Goal: Browse casually: Explore the website without a specific task or goal

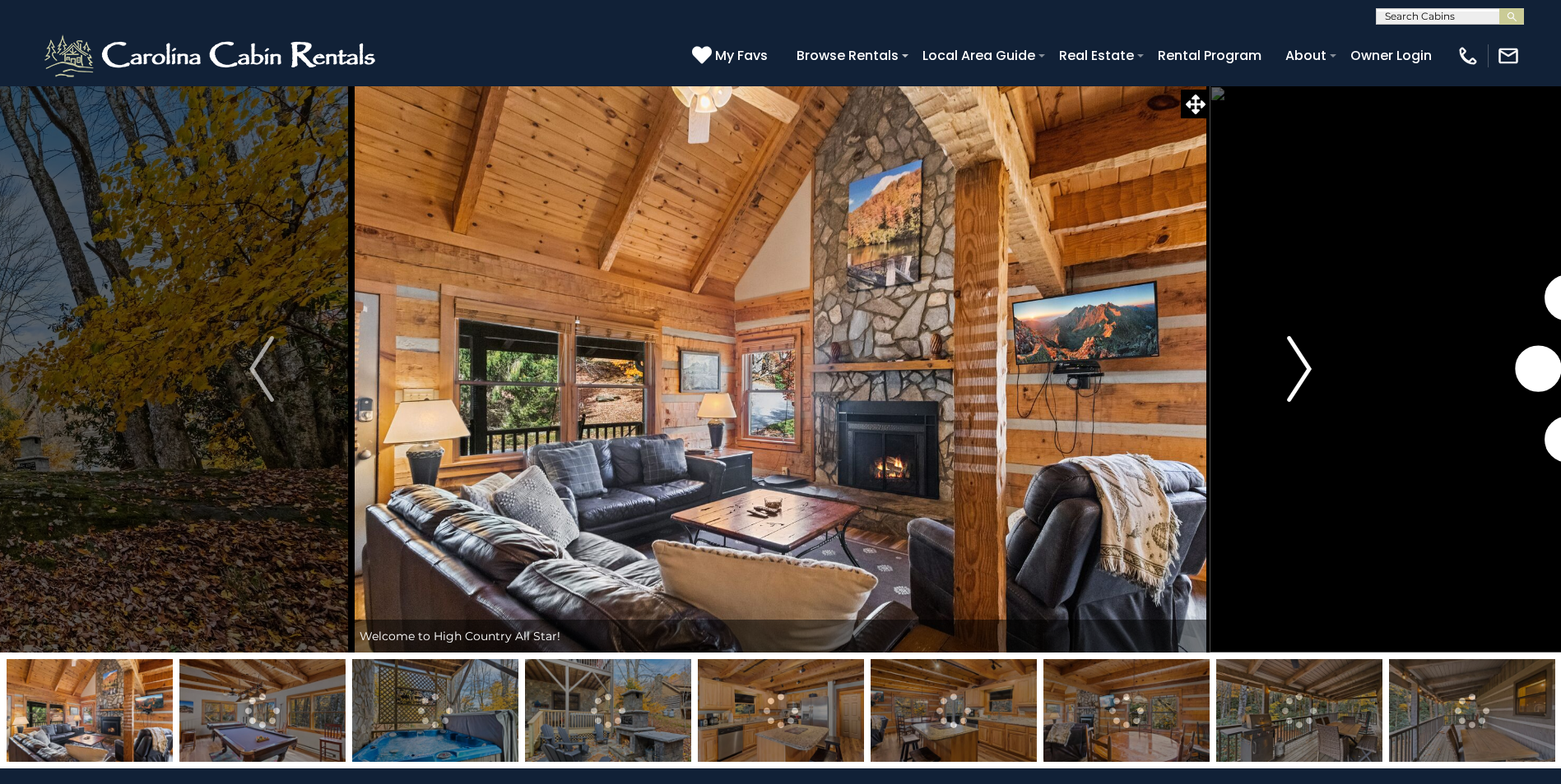
click at [1300, 374] on img "Next" at bounding box center [1298, 368] width 25 height 66
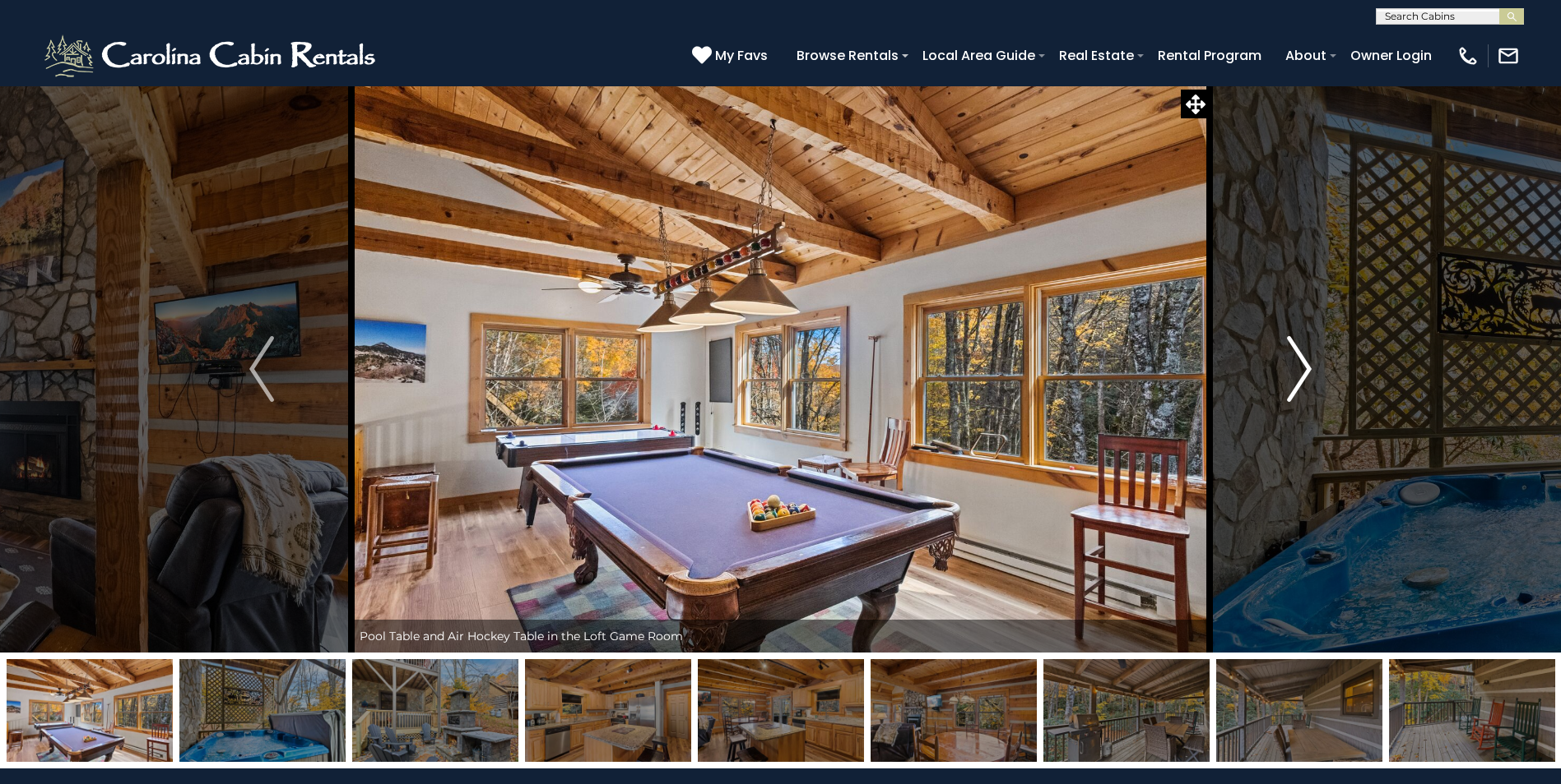
click at [1300, 374] on img "Next" at bounding box center [1298, 368] width 25 height 66
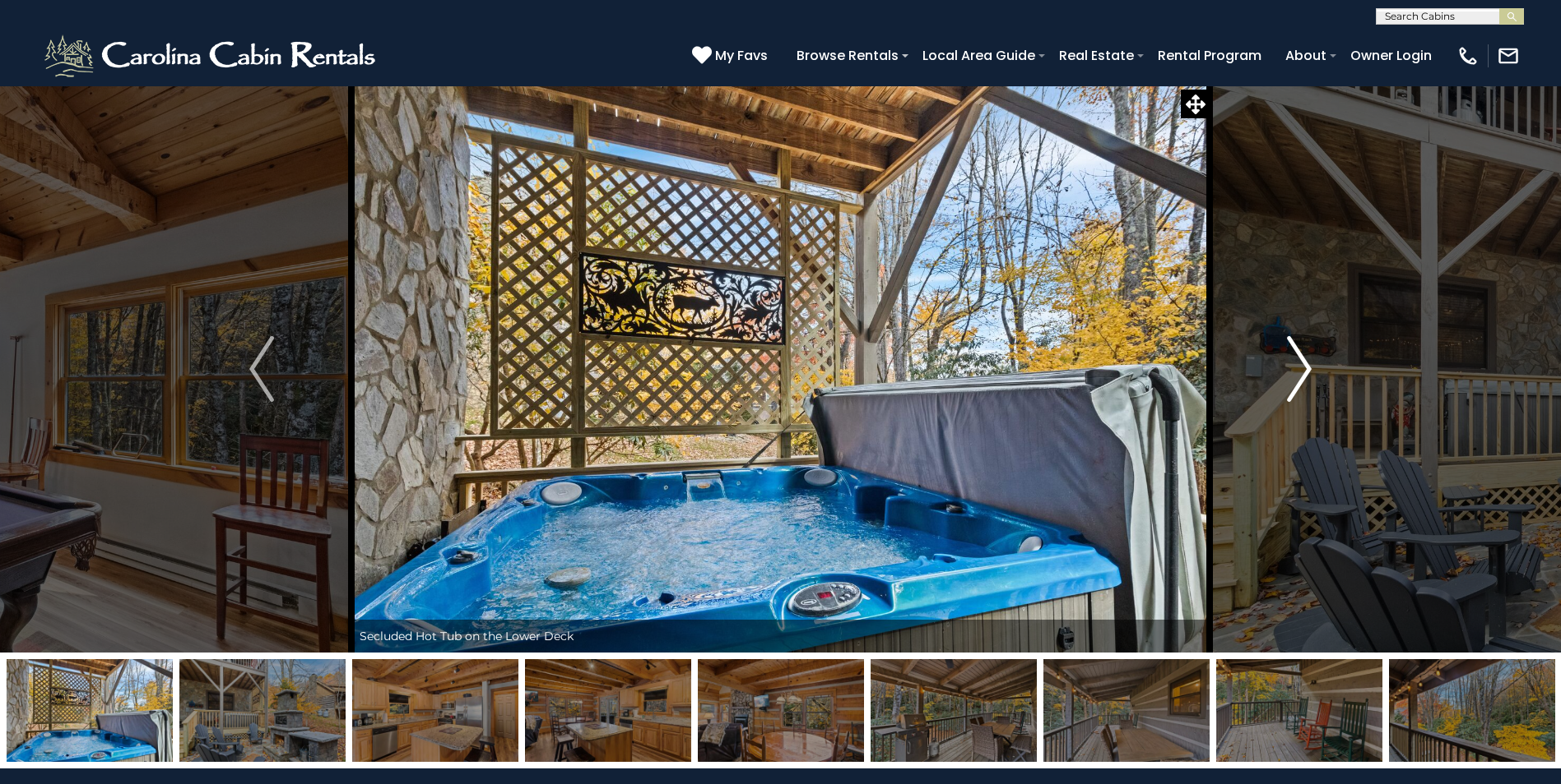
click at [1300, 374] on img "Next" at bounding box center [1298, 368] width 25 height 66
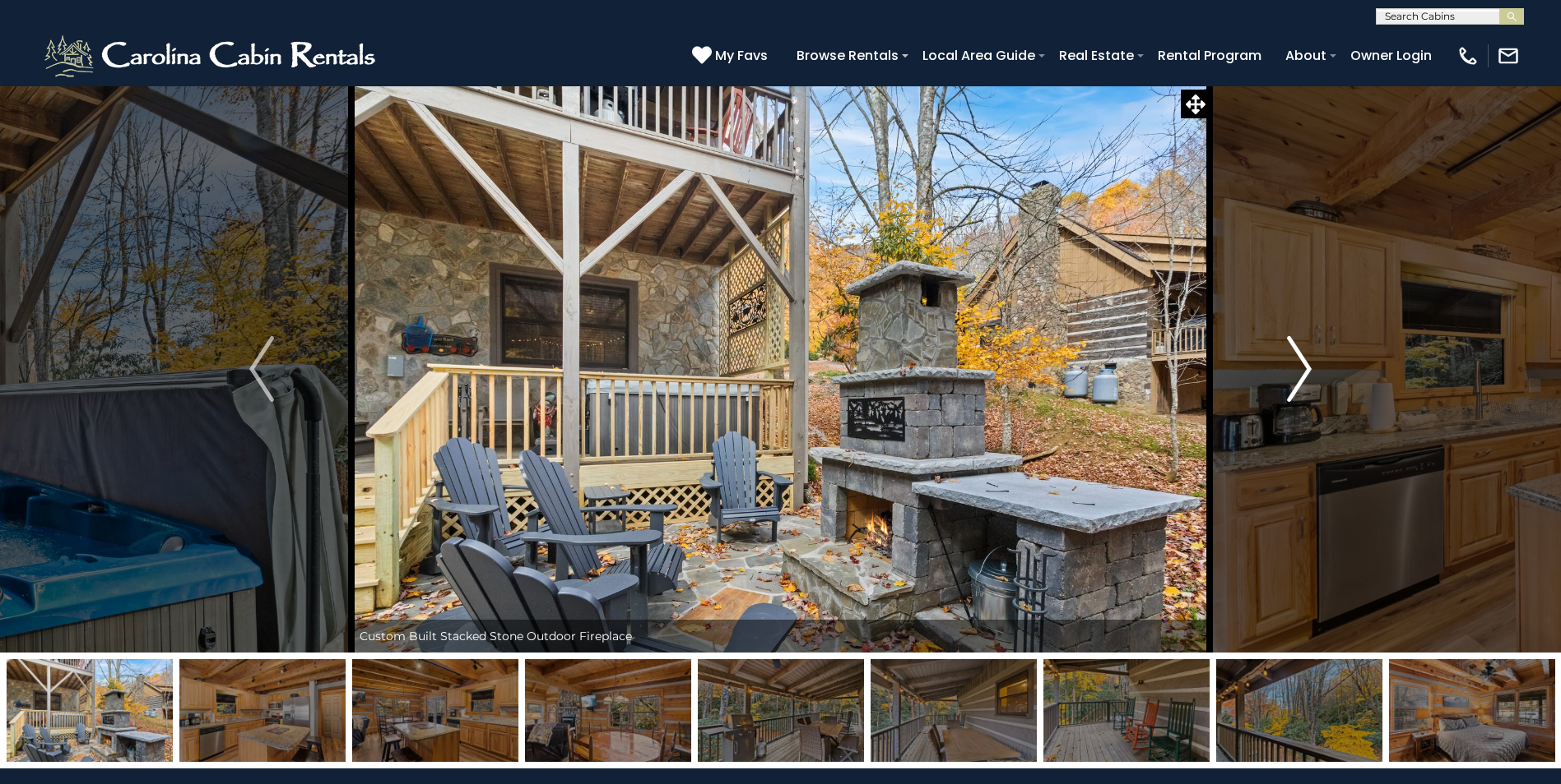
click at [1299, 374] on img "Next" at bounding box center [1298, 368] width 25 height 66
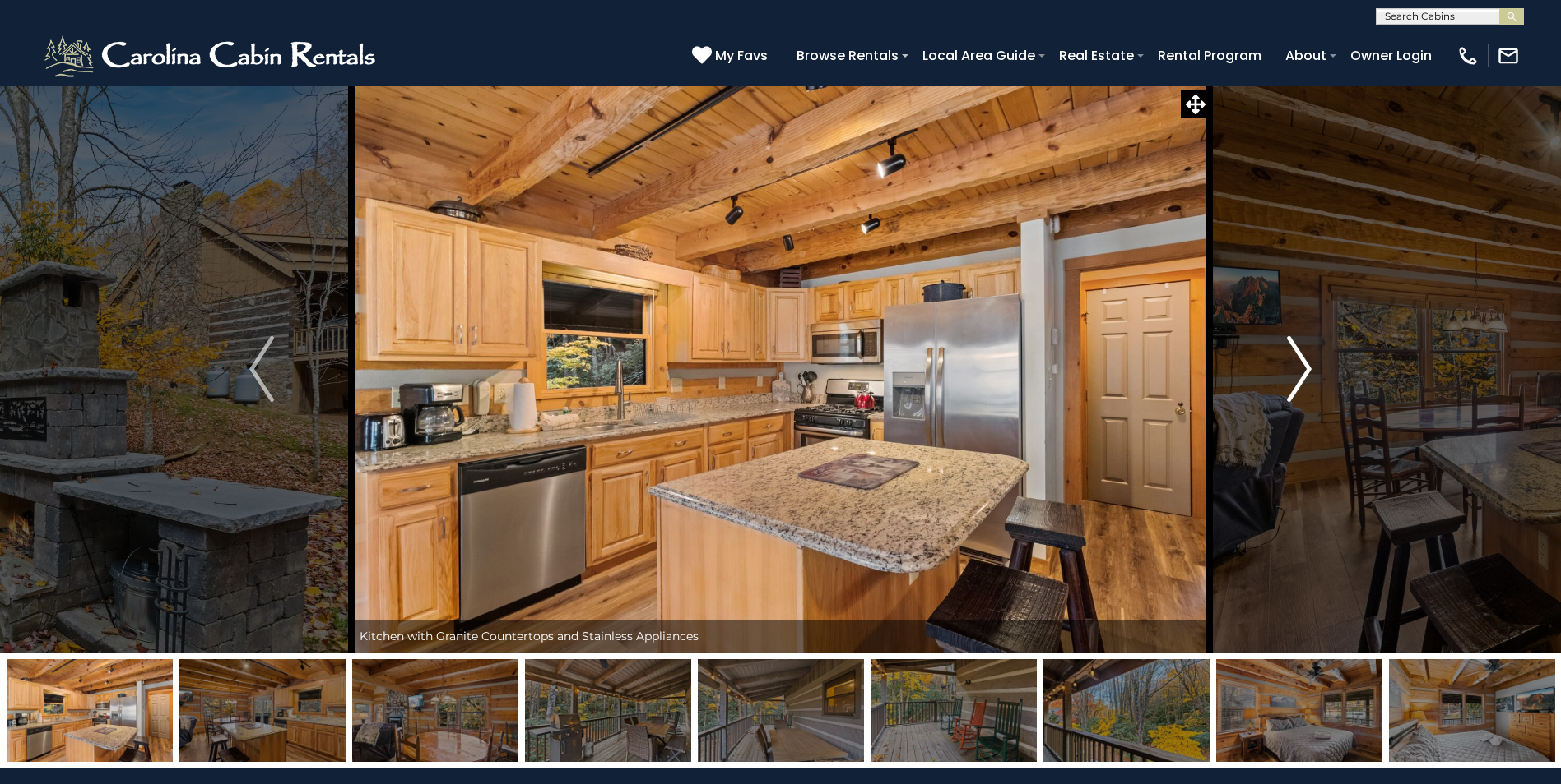
click at [1299, 374] on img "Next" at bounding box center [1298, 368] width 25 height 66
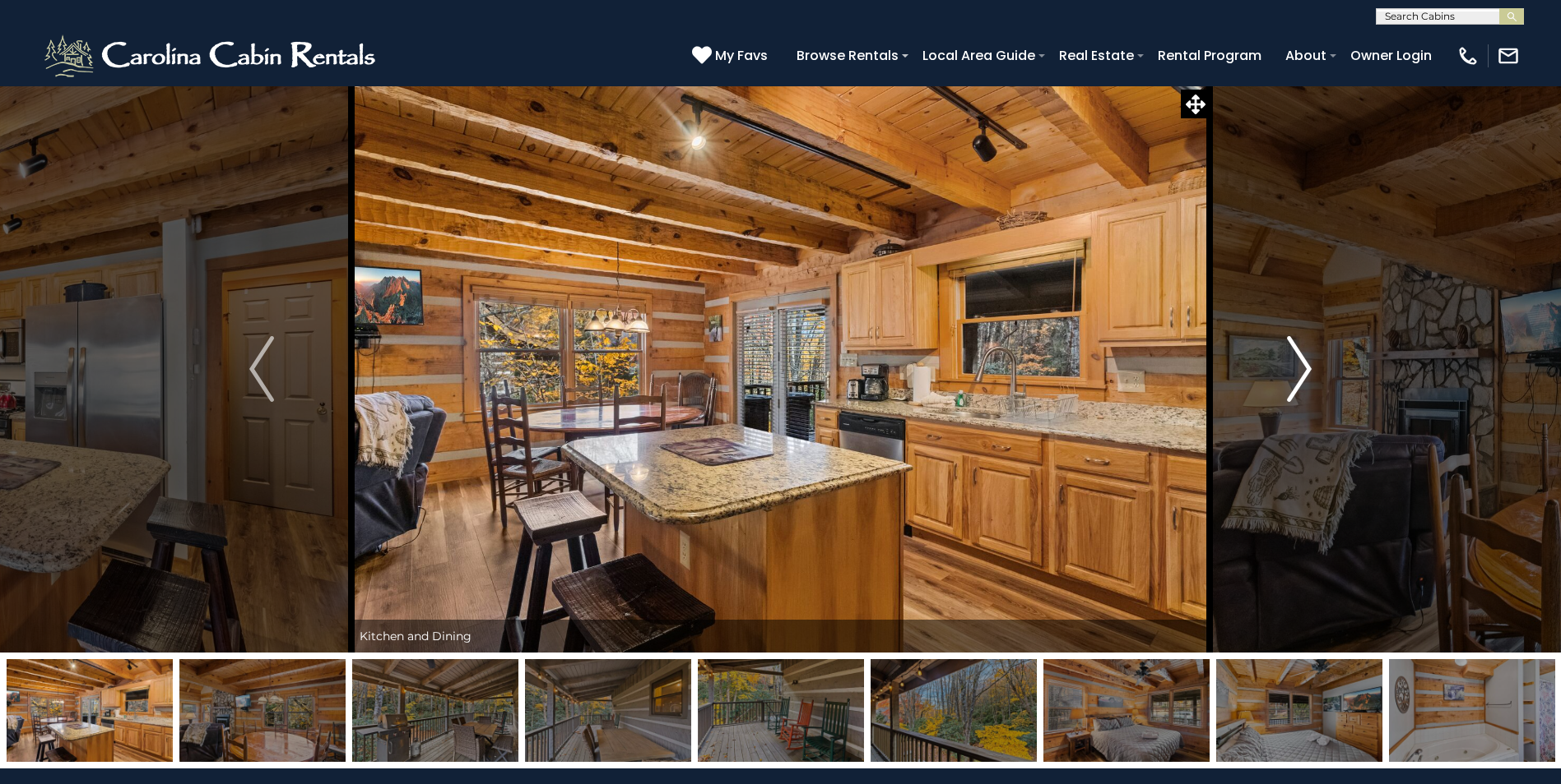
click at [1299, 374] on img "Next" at bounding box center [1298, 368] width 25 height 66
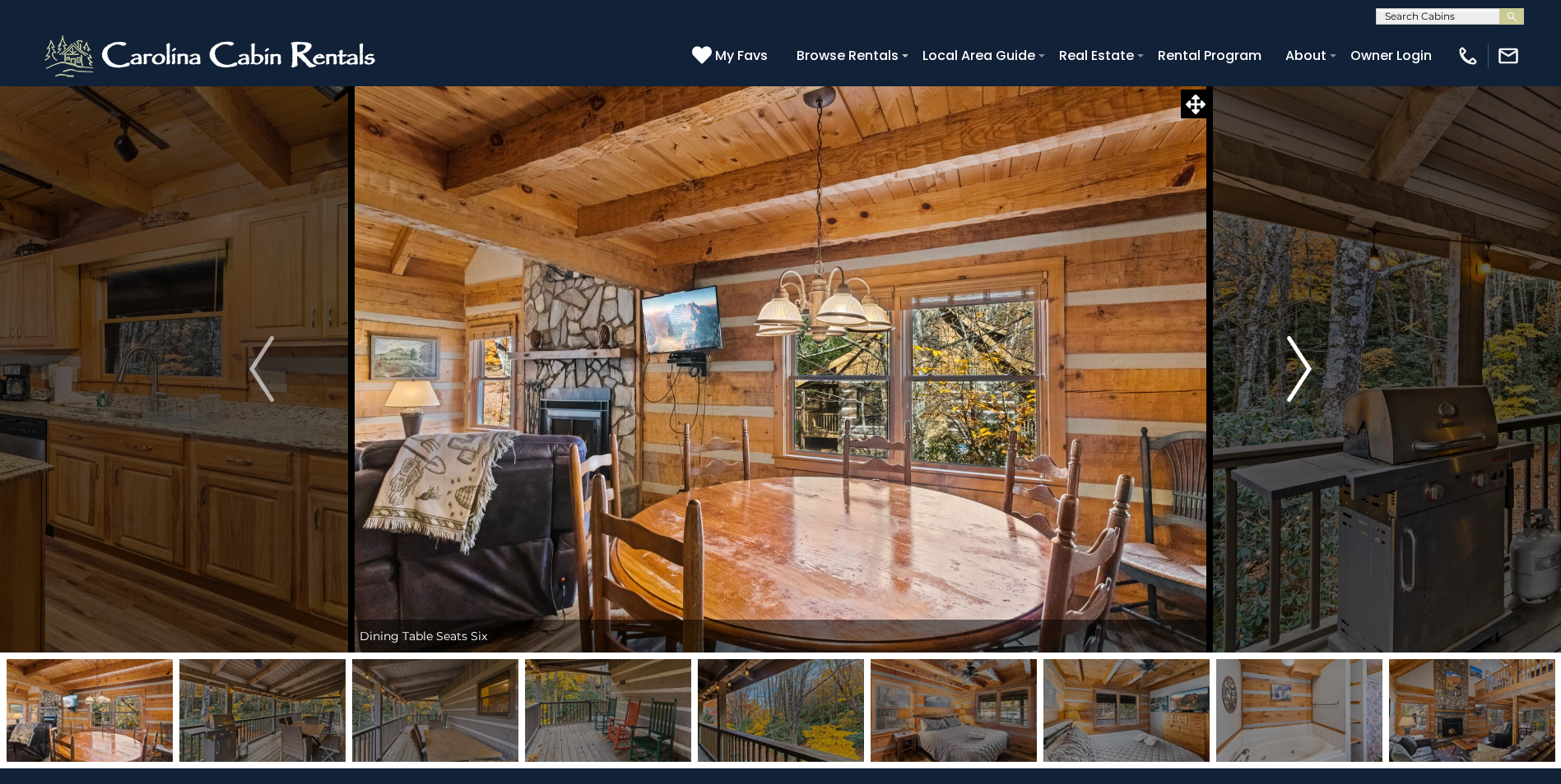
click at [1299, 374] on img "Next" at bounding box center [1298, 368] width 25 height 66
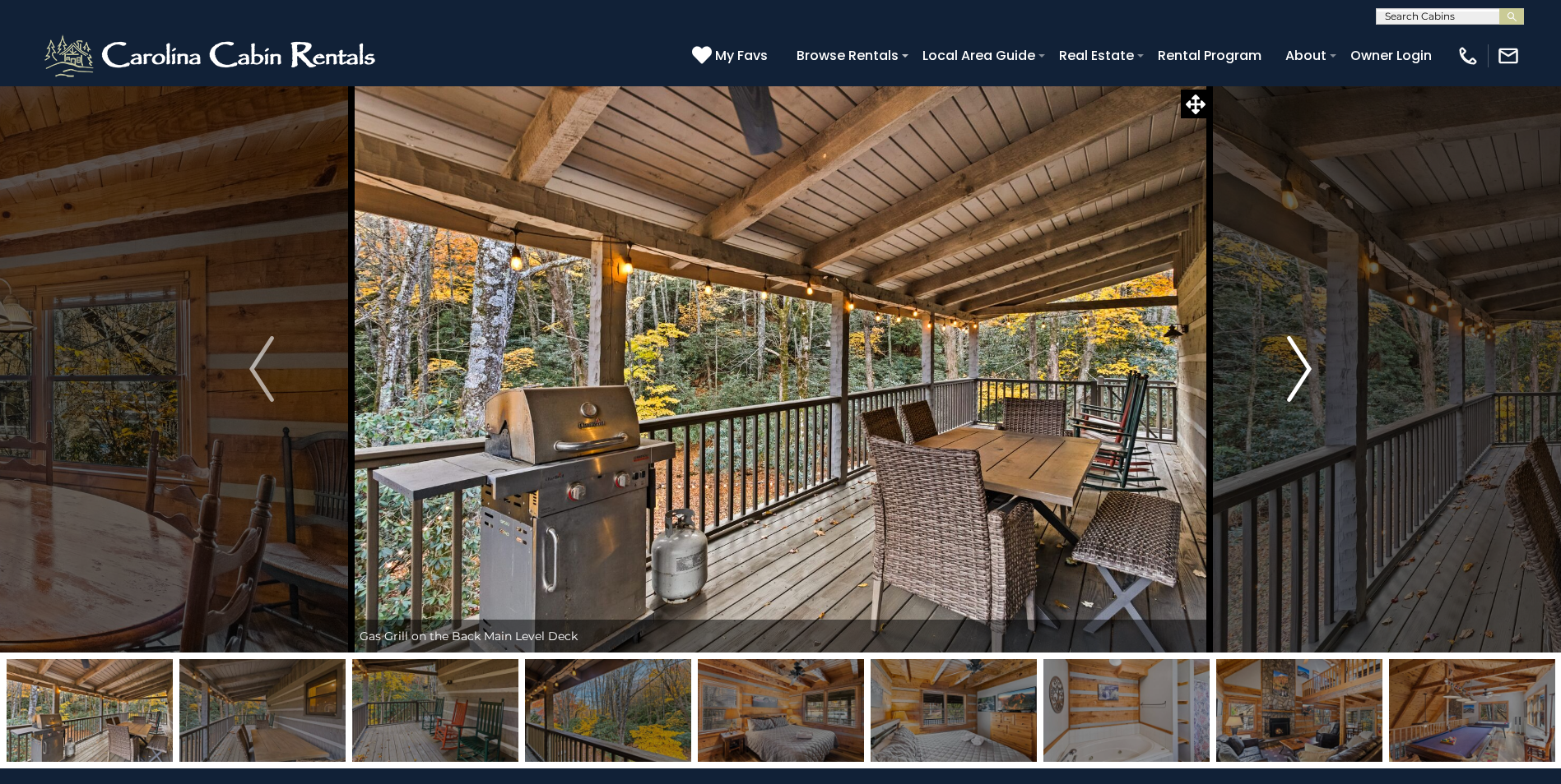
click at [1299, 374] on img "Next" at bounding box center [1298, 368] width 25 height 66
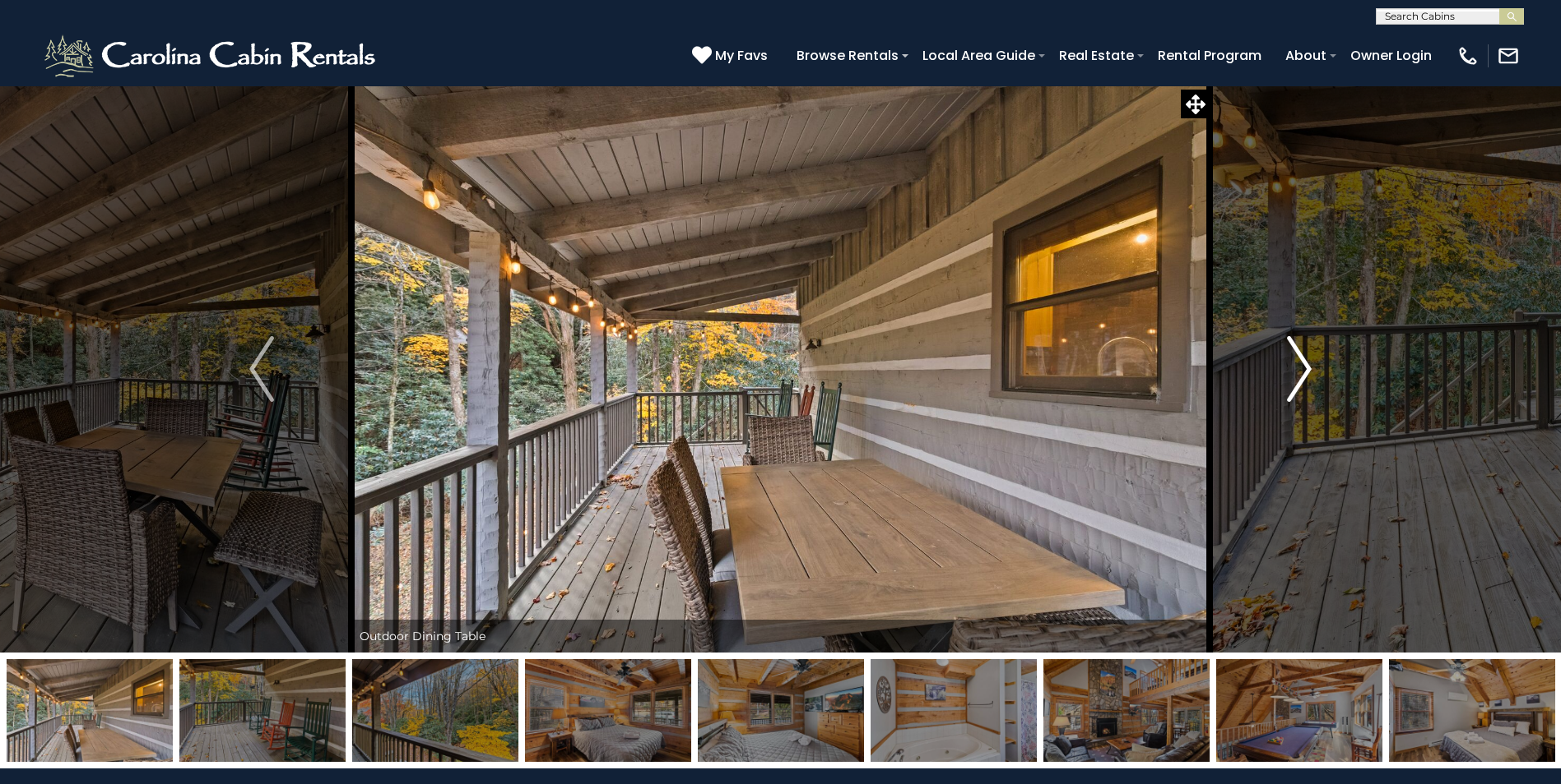
click at [1299, 374] on img "Next" at bounding box center [1298, 368] width 25 height 66
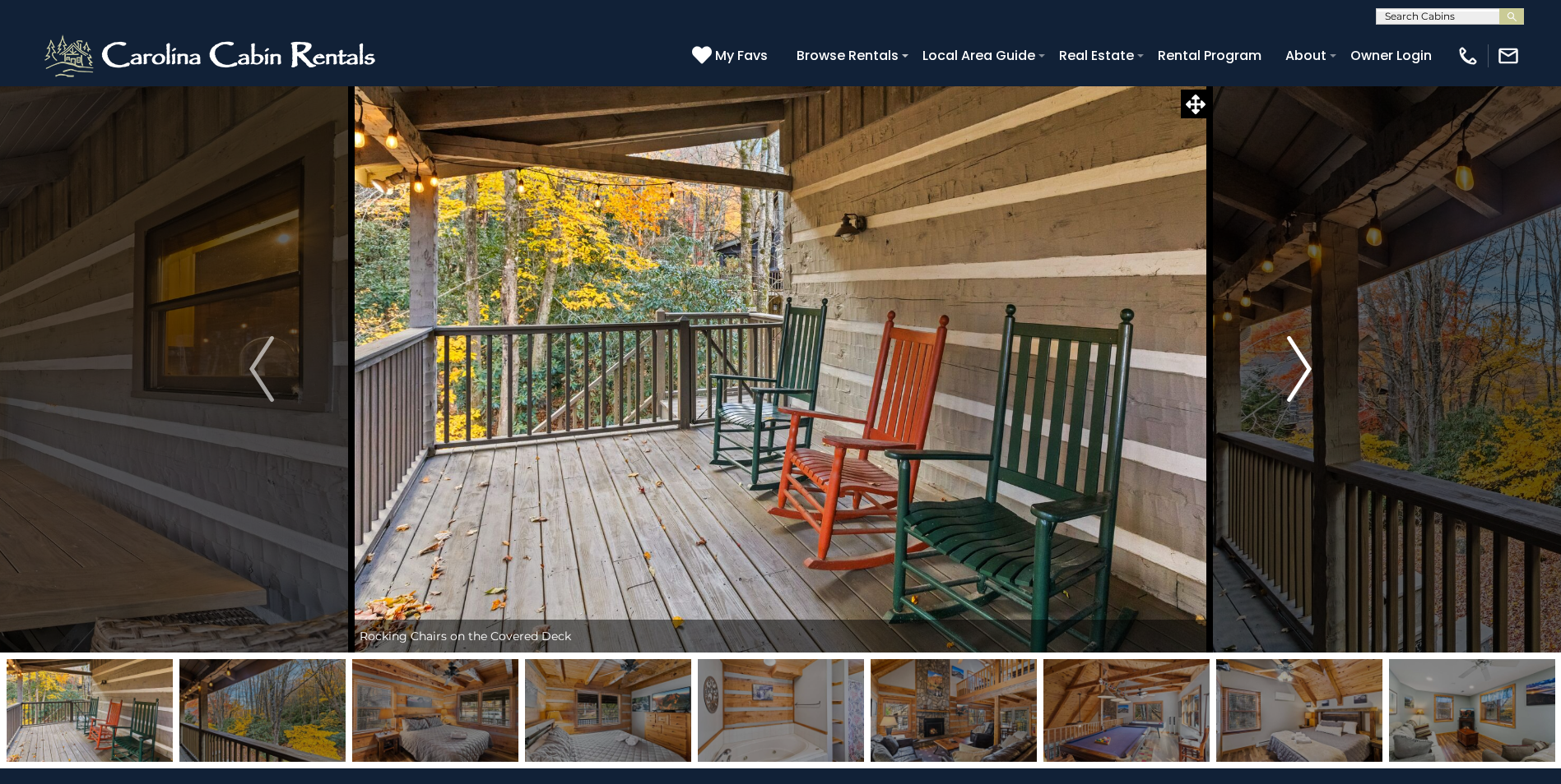
click at [1299, 374] on img "Next" at bounding box center [1298, 368] width 25 height 66
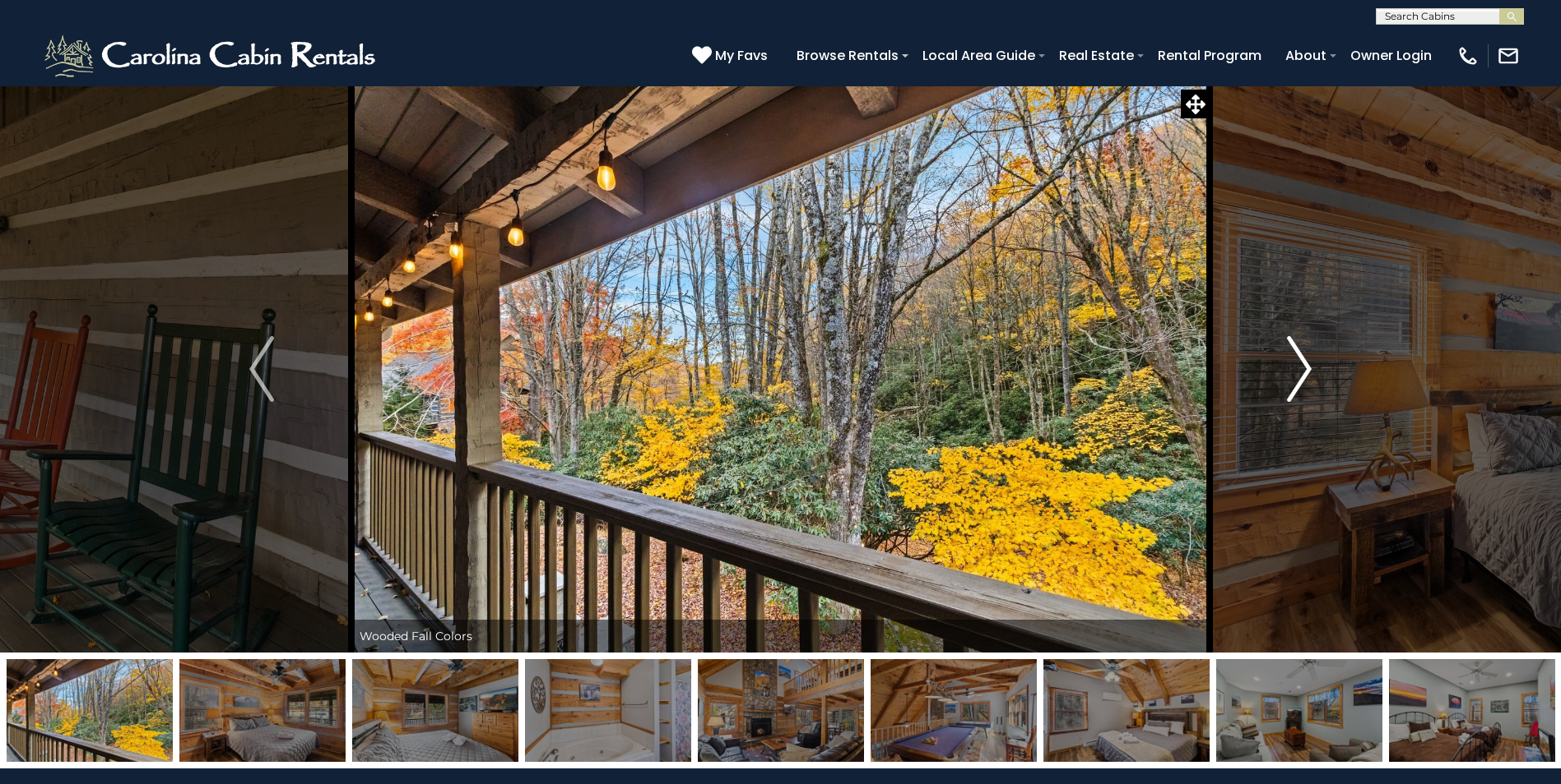
click at [1300, 370] on img "Next" at bounding box center [1298, 368] width 25 height 66
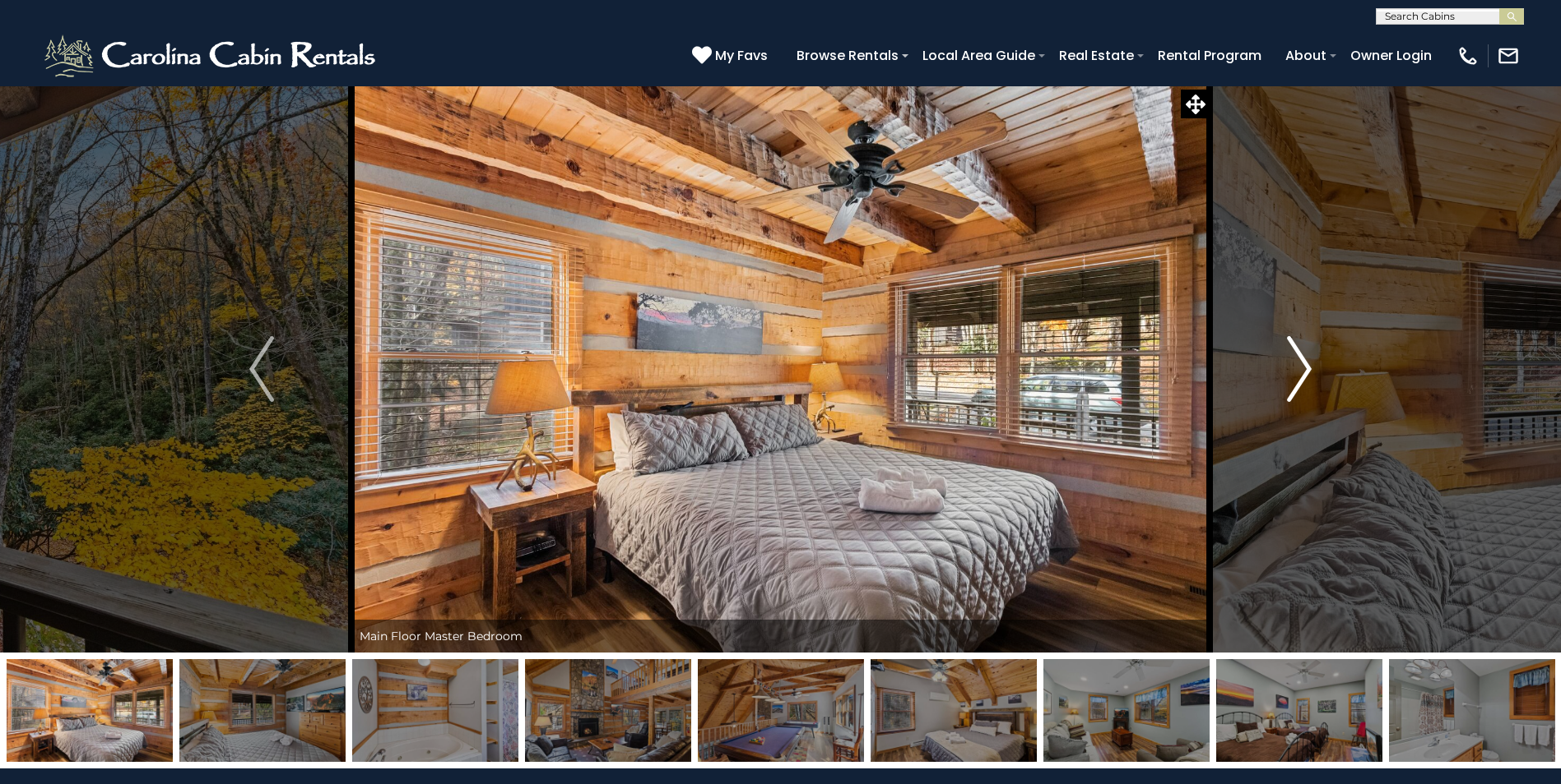
click at [1300, 370] on img "Next" at bounding box center [1298, 368] width 25 height 66
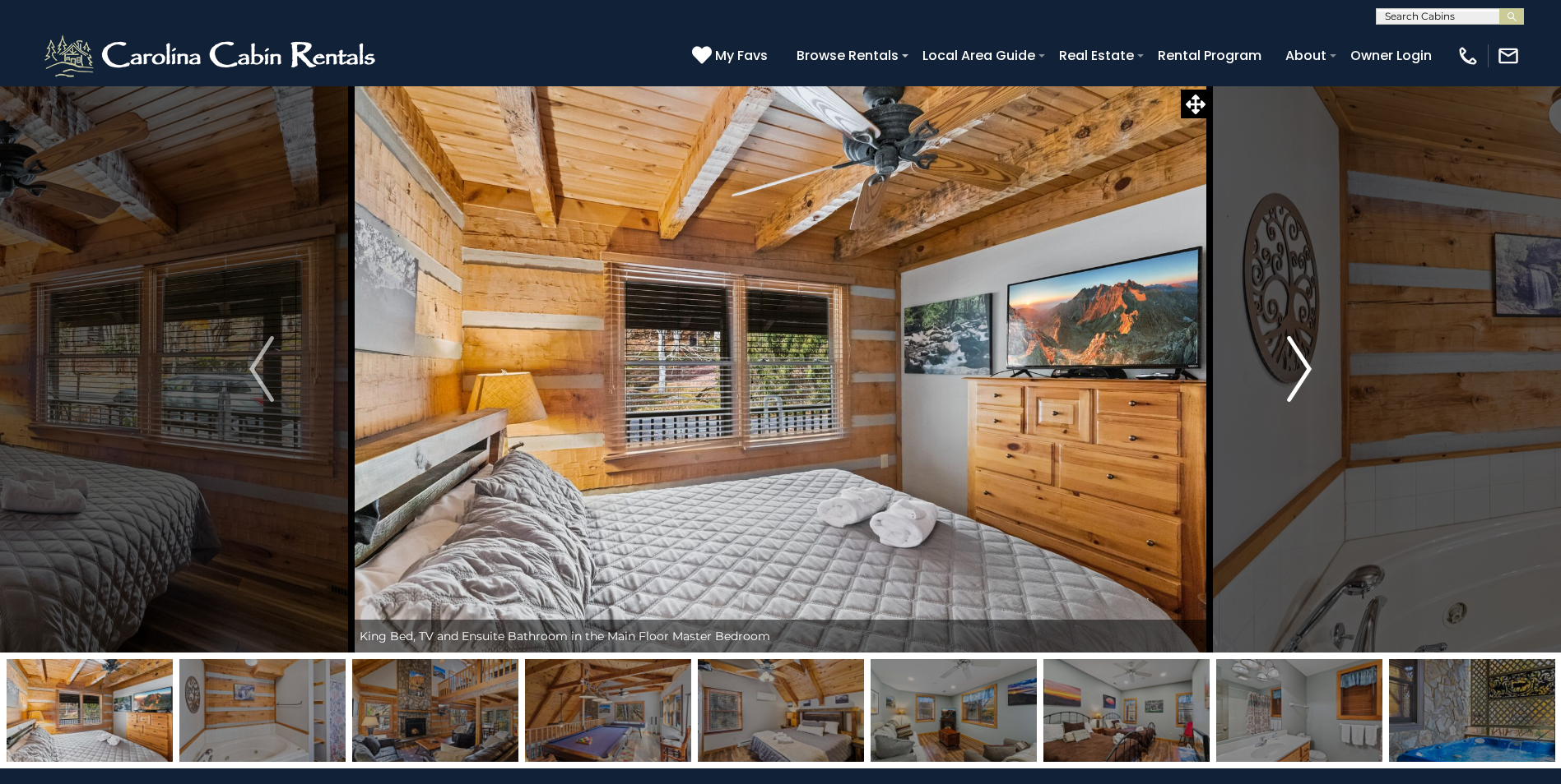
click at [1300, 370] on img "Next" at bounding box center [1298, 368] width 25 height 66
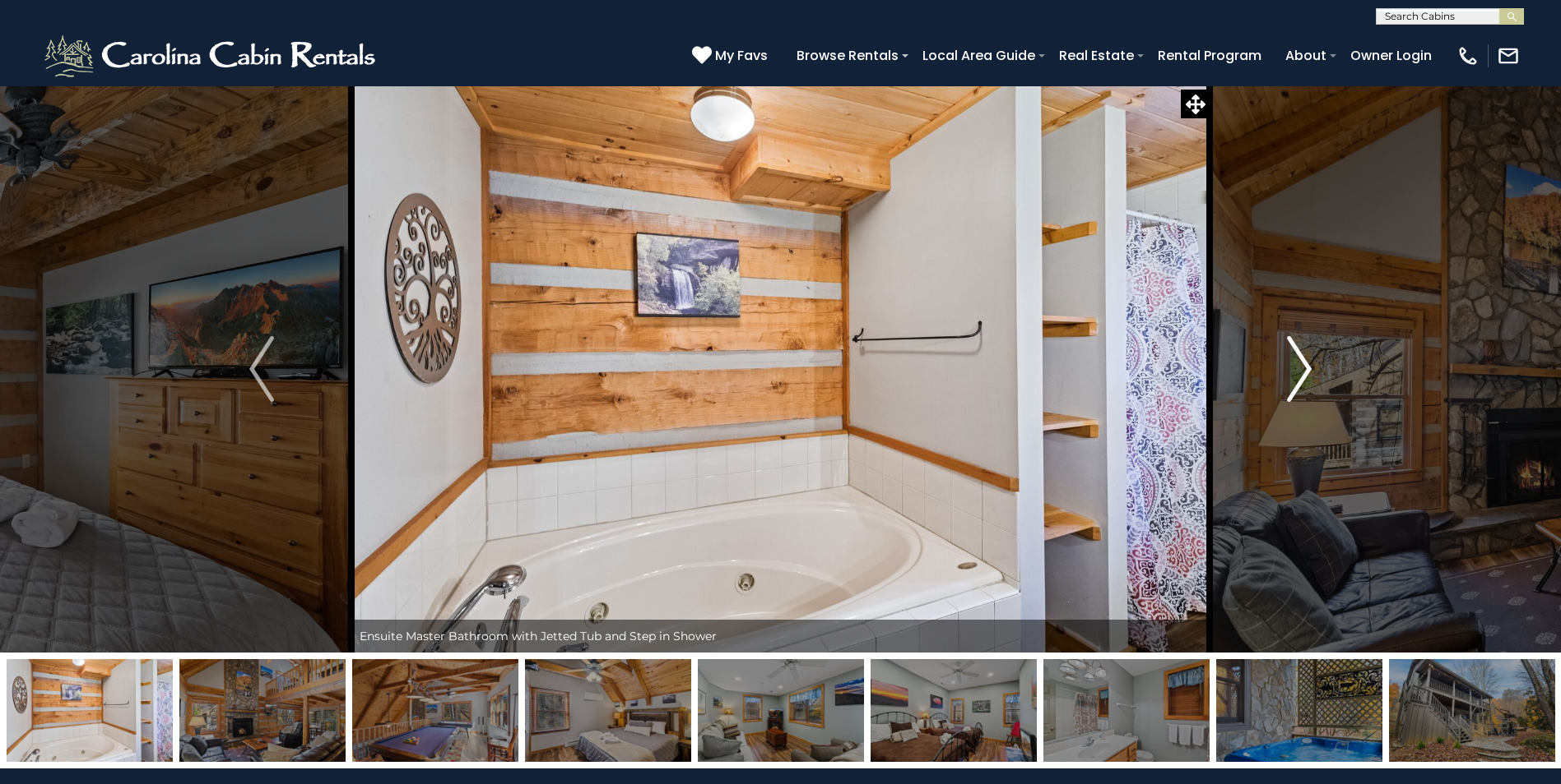
click at [1300, 370] on img "Next" at bounding box center [1298, 368] width 25 height 66
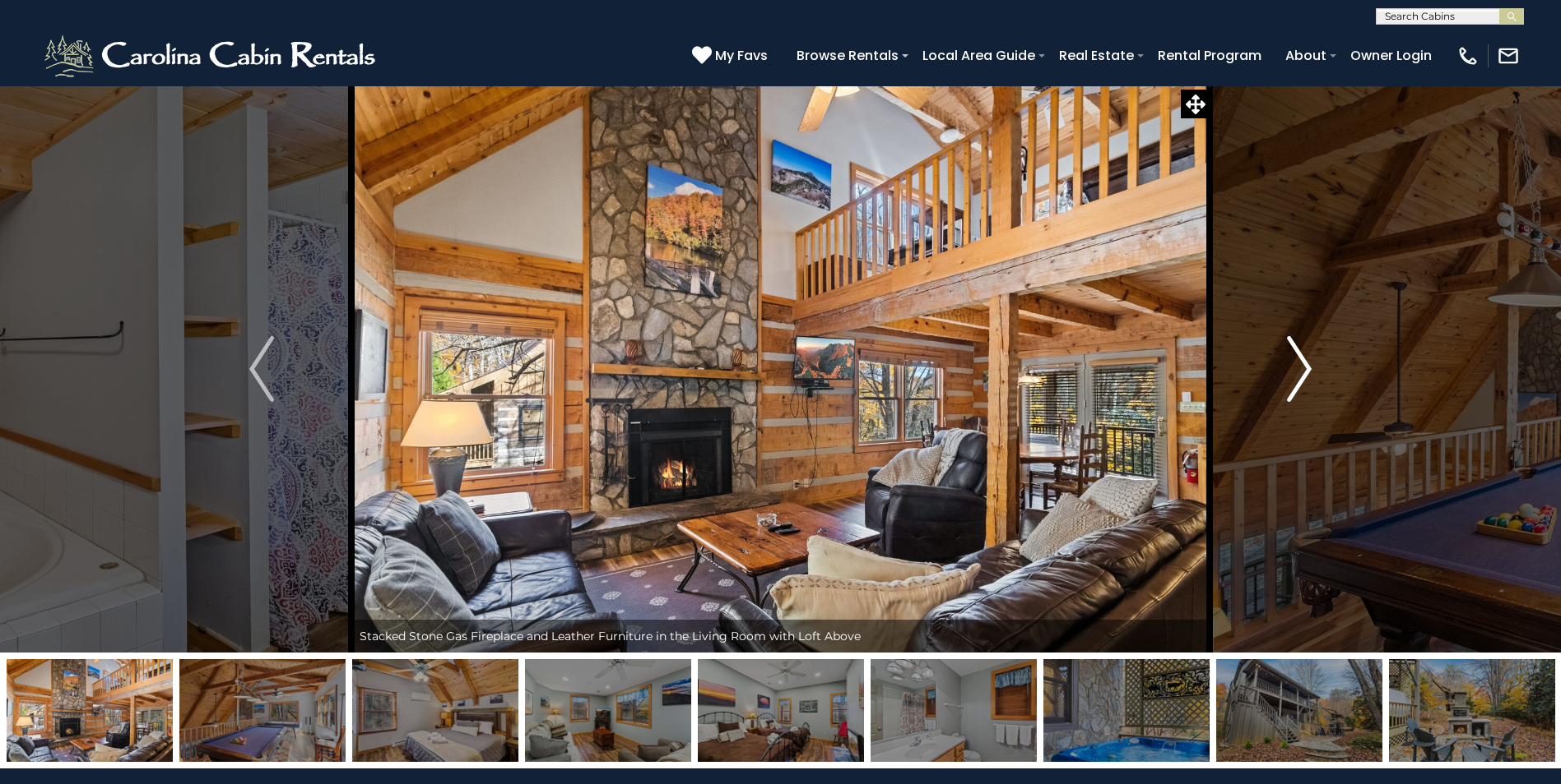
click at [1300, 370] on img "Next" at bounding box center [1298, 368] width 25 height 66
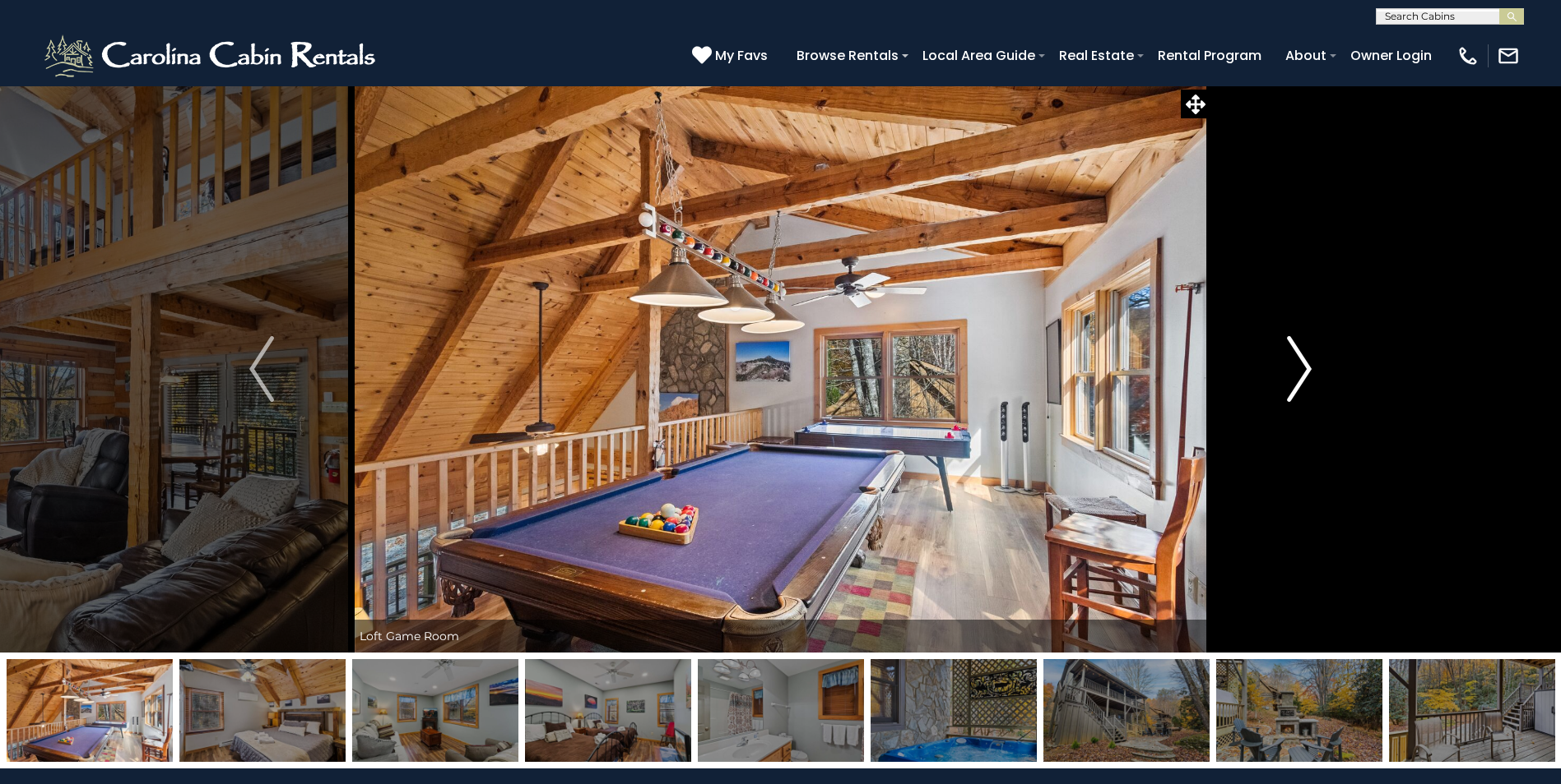
click at [1300, 370] on img "Next" at bounding box center [1298, 368] width 25 height 66
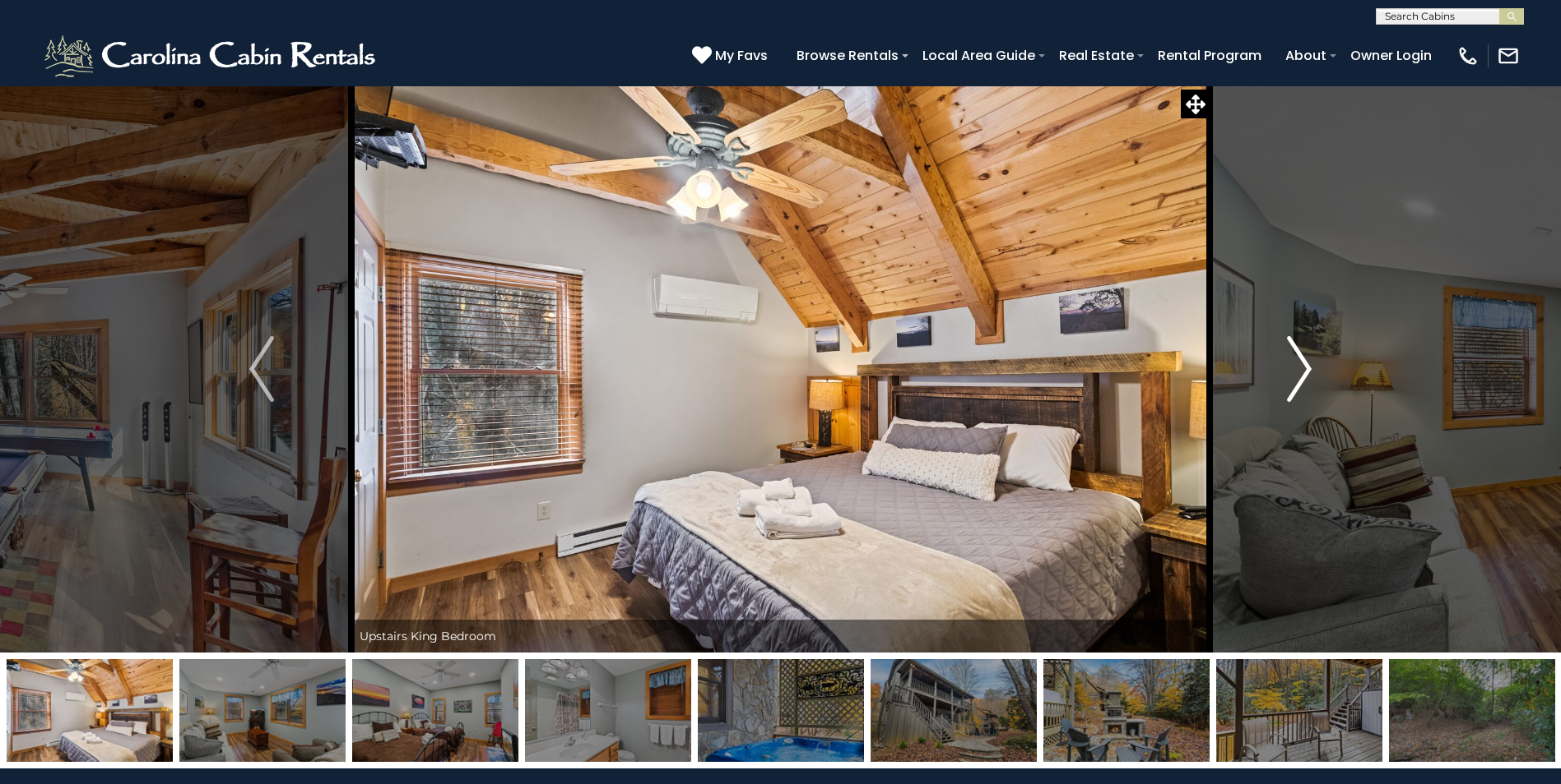
click at [1300, 370] on img "Next" at bounding box center [1298, 368] width 25 height 66
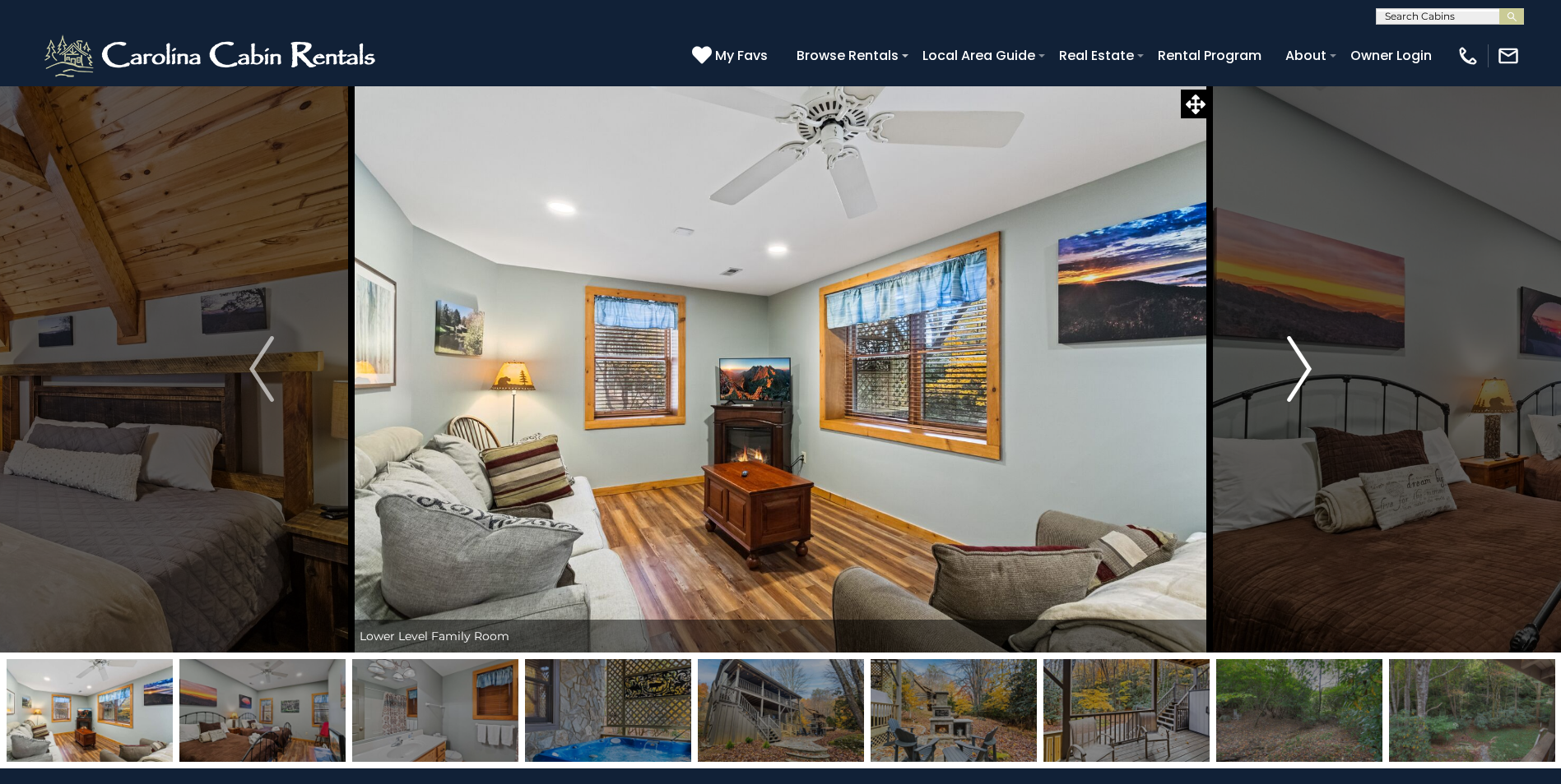
click at [1300, 370] on img "Next" at bounding box center [1298, 368] width 25 height 66
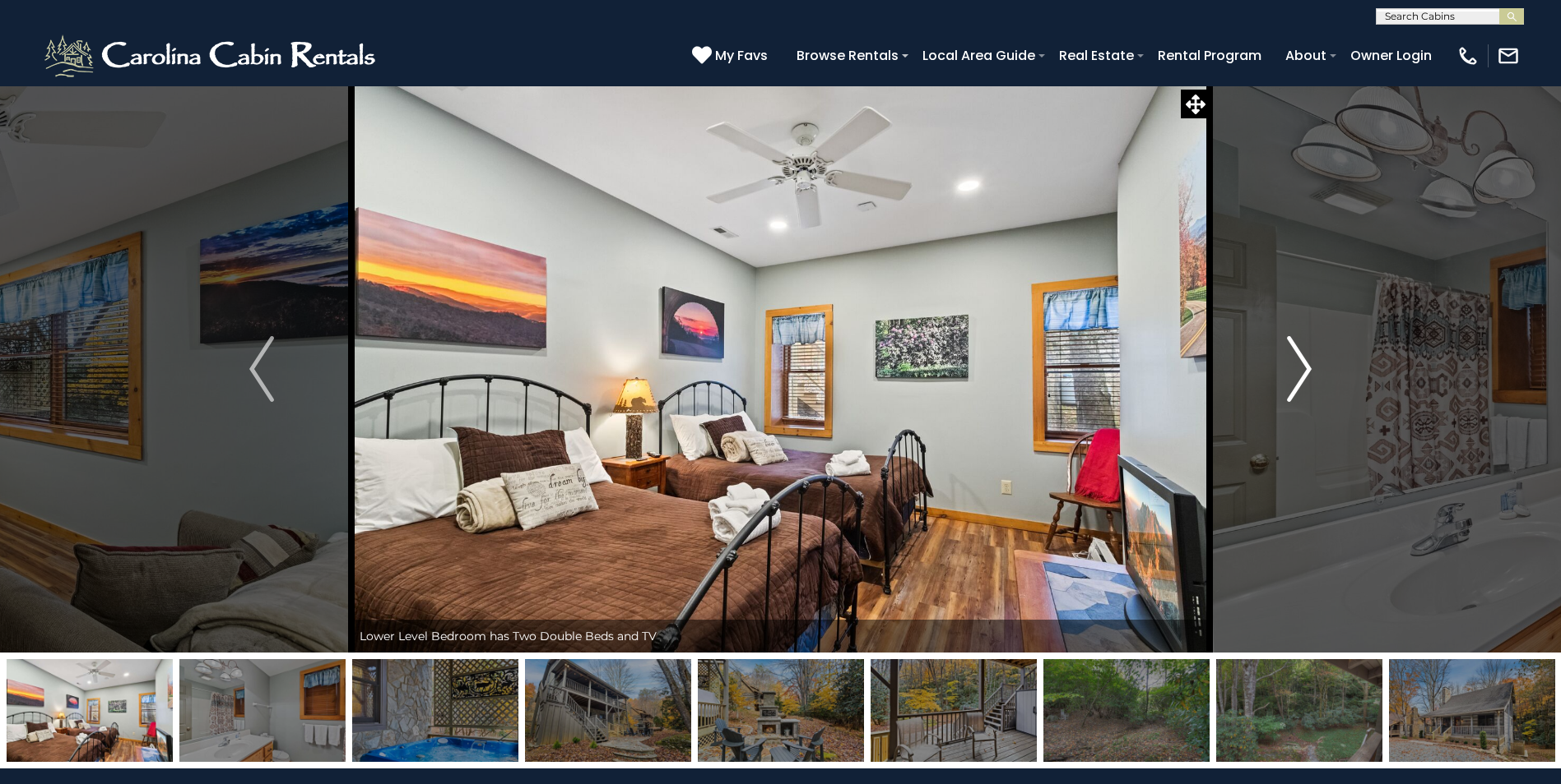
click at [1300, 370] on img "Next" at bounding box center [1298, 368] width 25 height 66
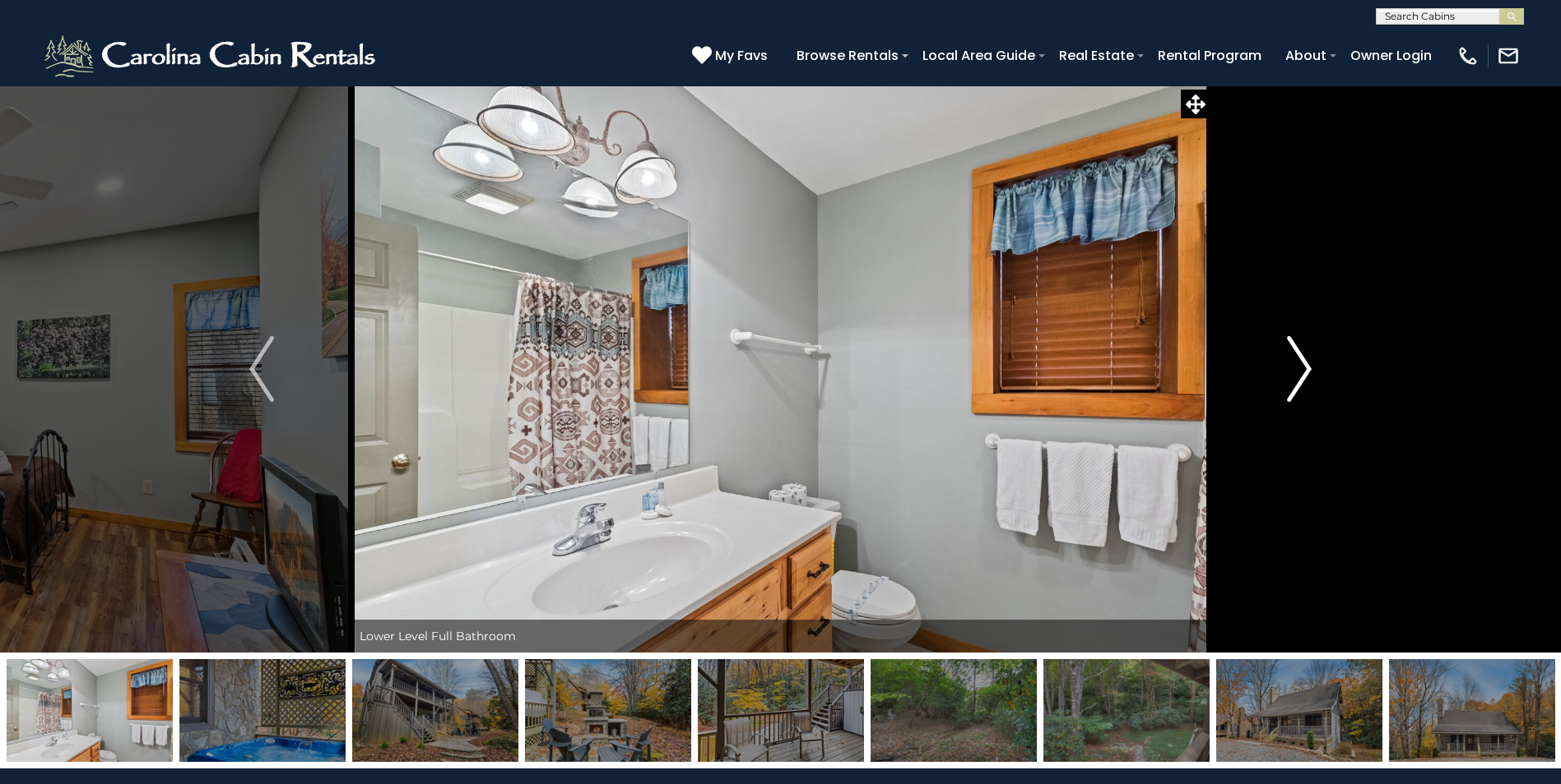
click at [1300, 370] on img "Next" at bounding box center [1298, 368] width 25 height 66
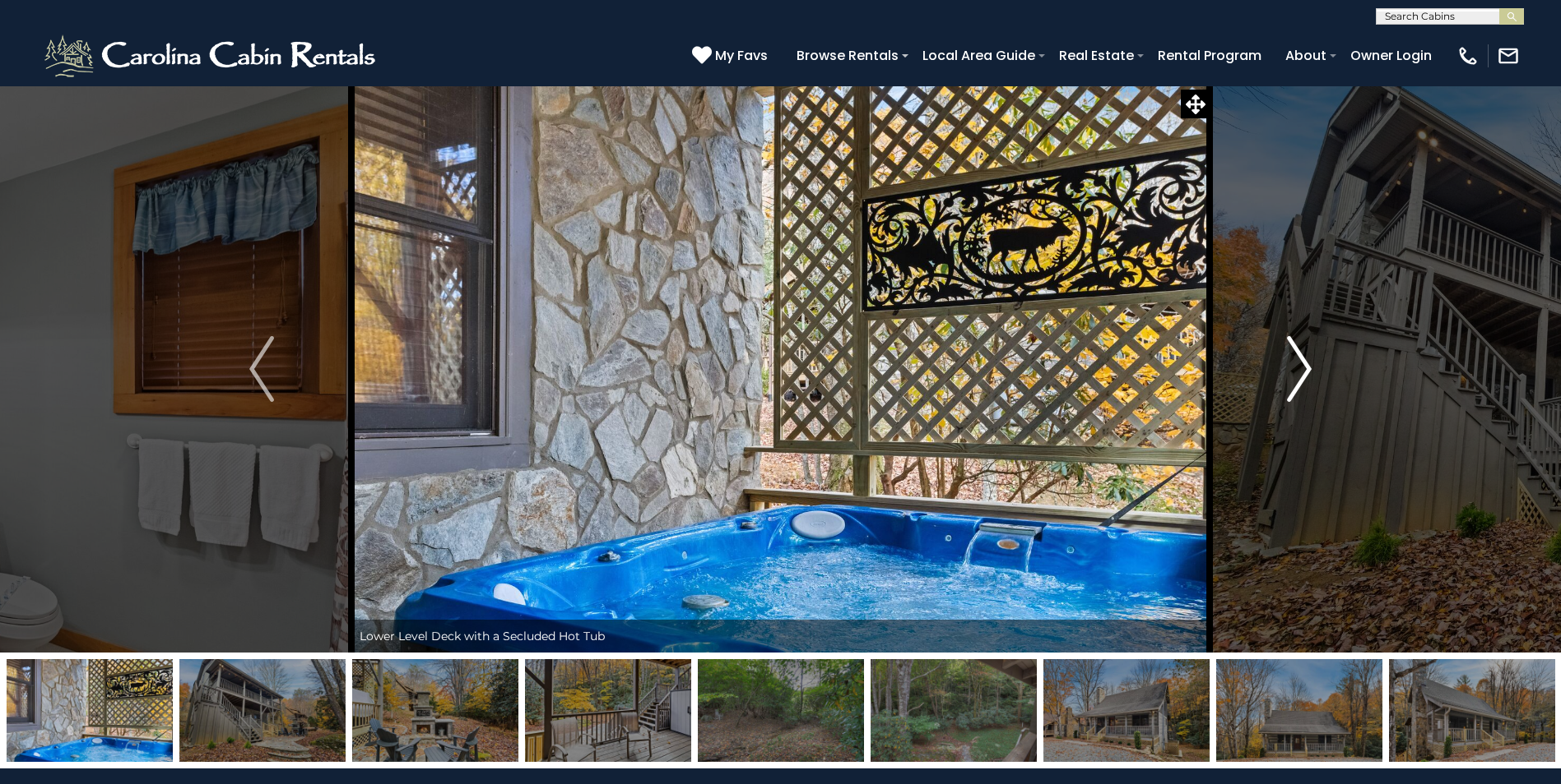
click at [1300, 370] on img "Next" at bounding box center [1298, 368] width 25 height 66
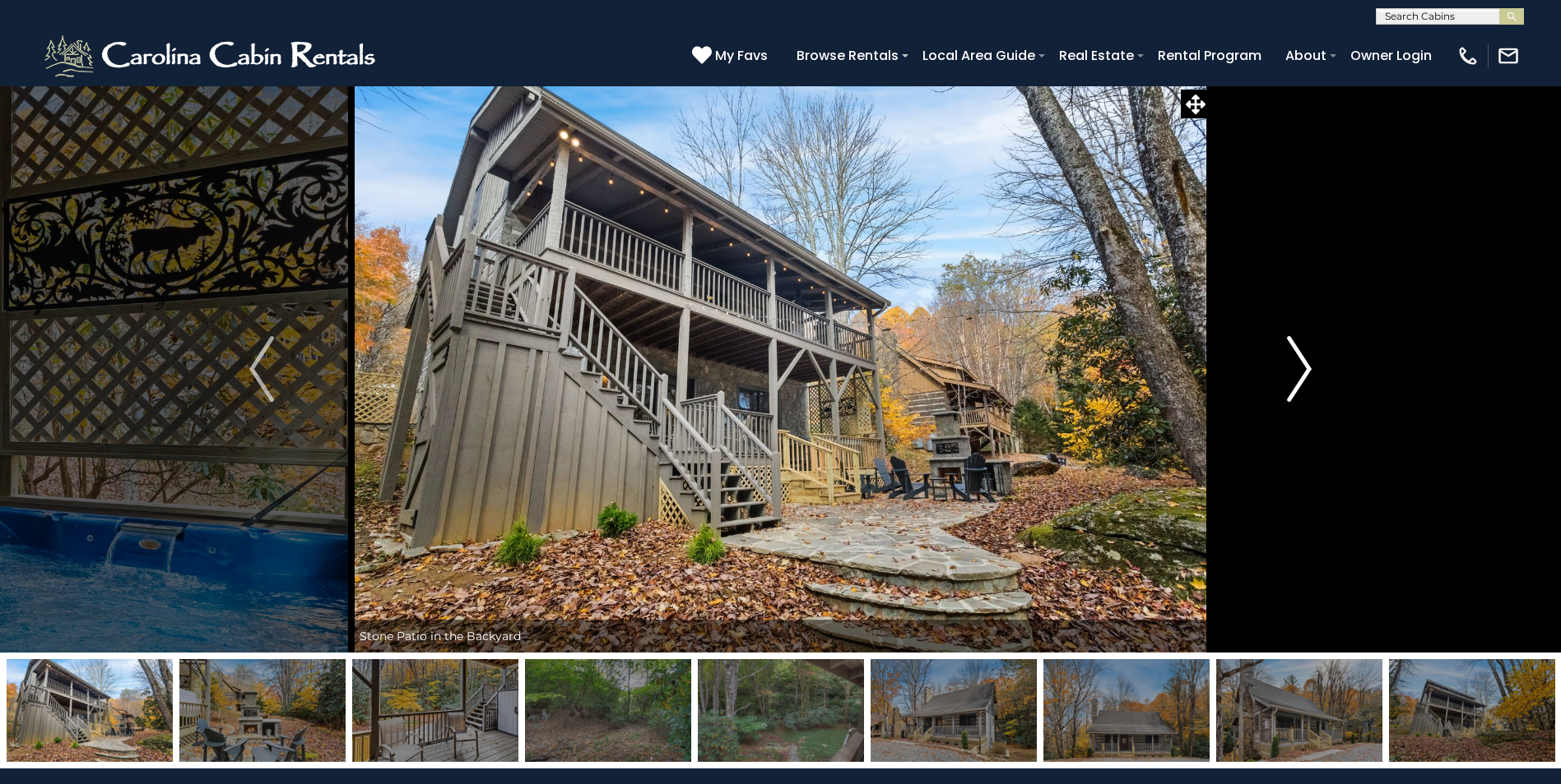
click at [1300, 370] on img "Next" at bounding box center [1298, 368] width 25 height 66
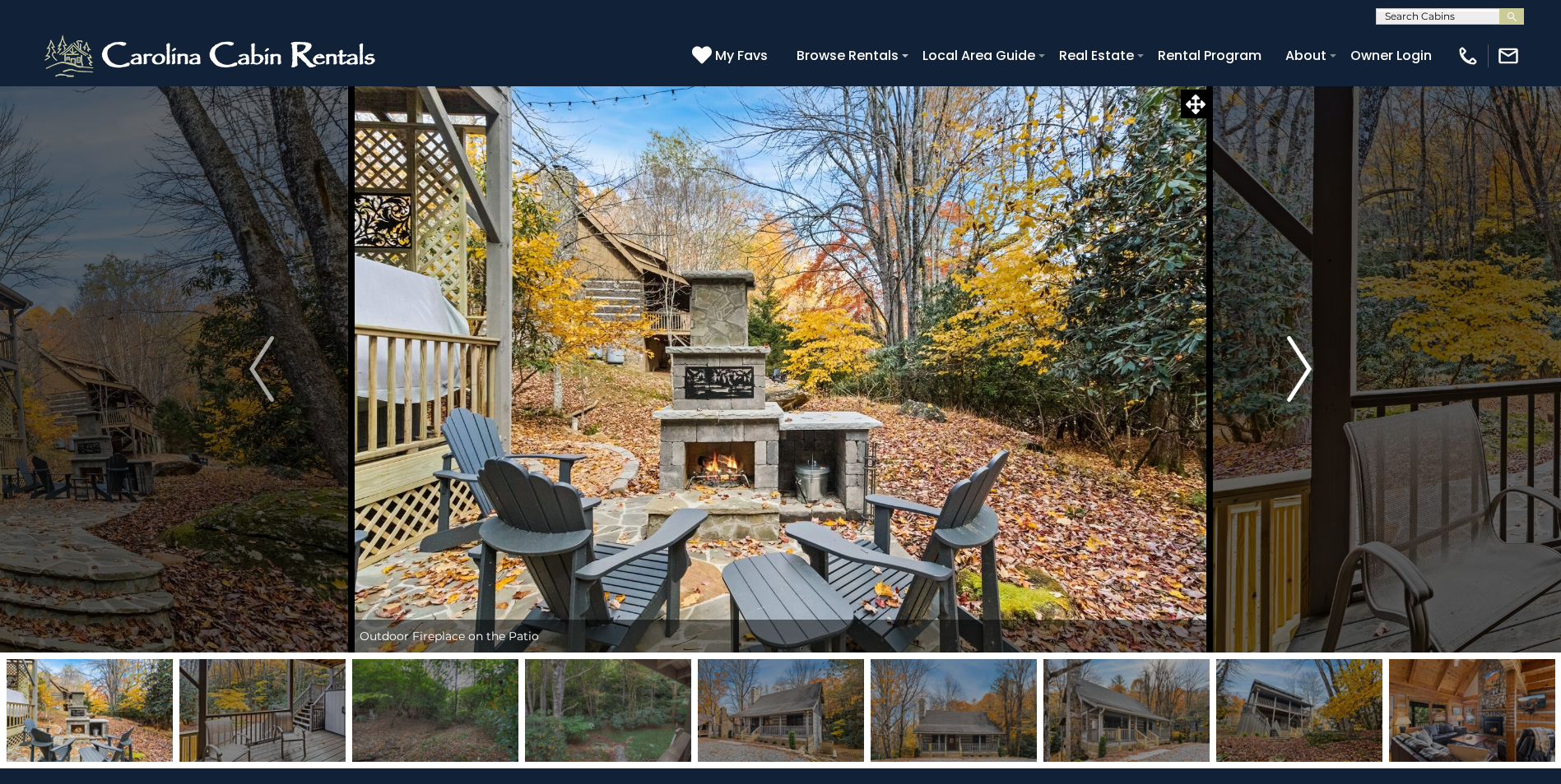
click at [1300, 370] on img "Next" at bounding box center [1298, 368] width 25 height 66
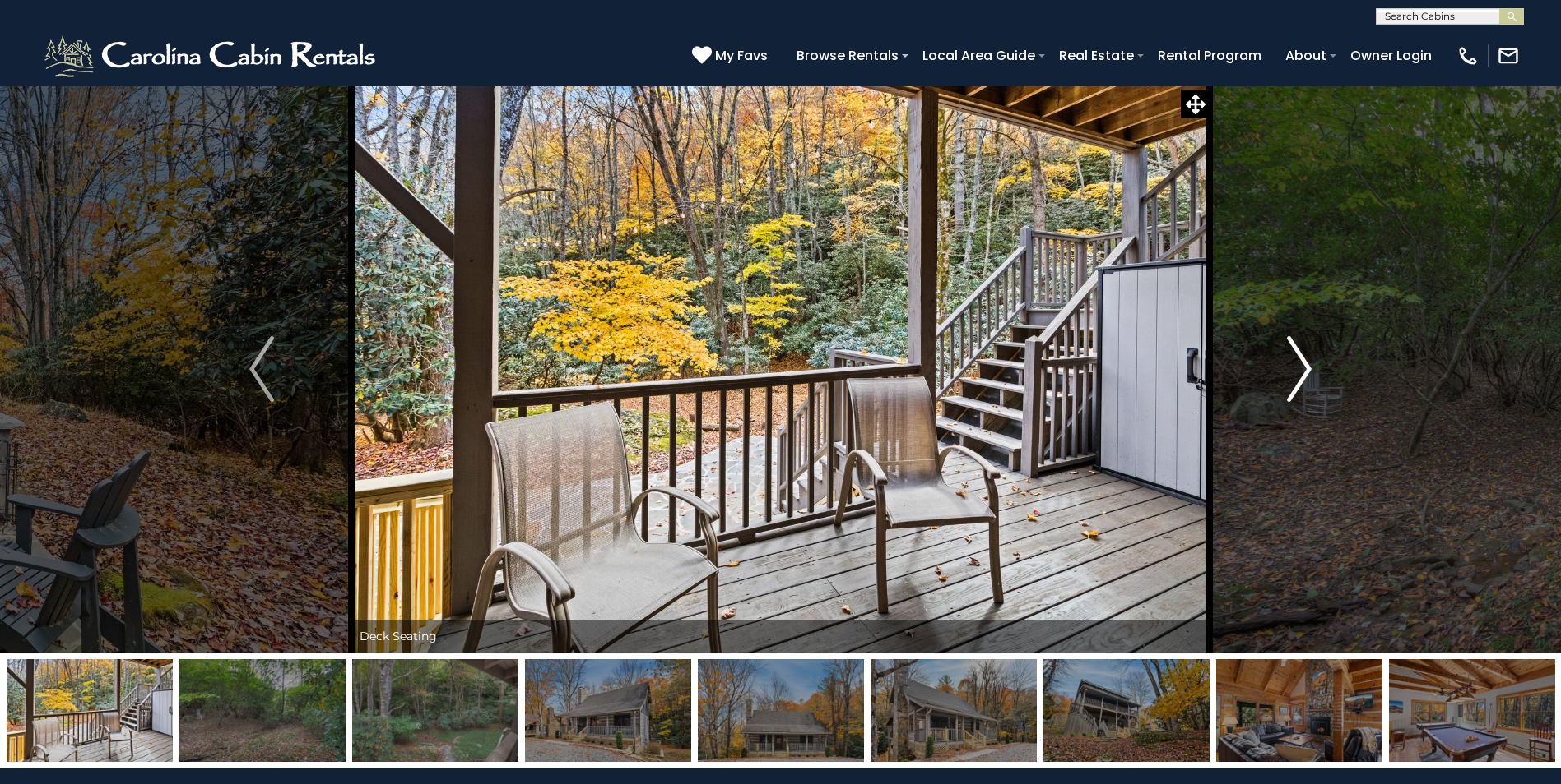
click at [1300, 370] on img "Next" at bounding box center [1298, 368] width 25 height 66
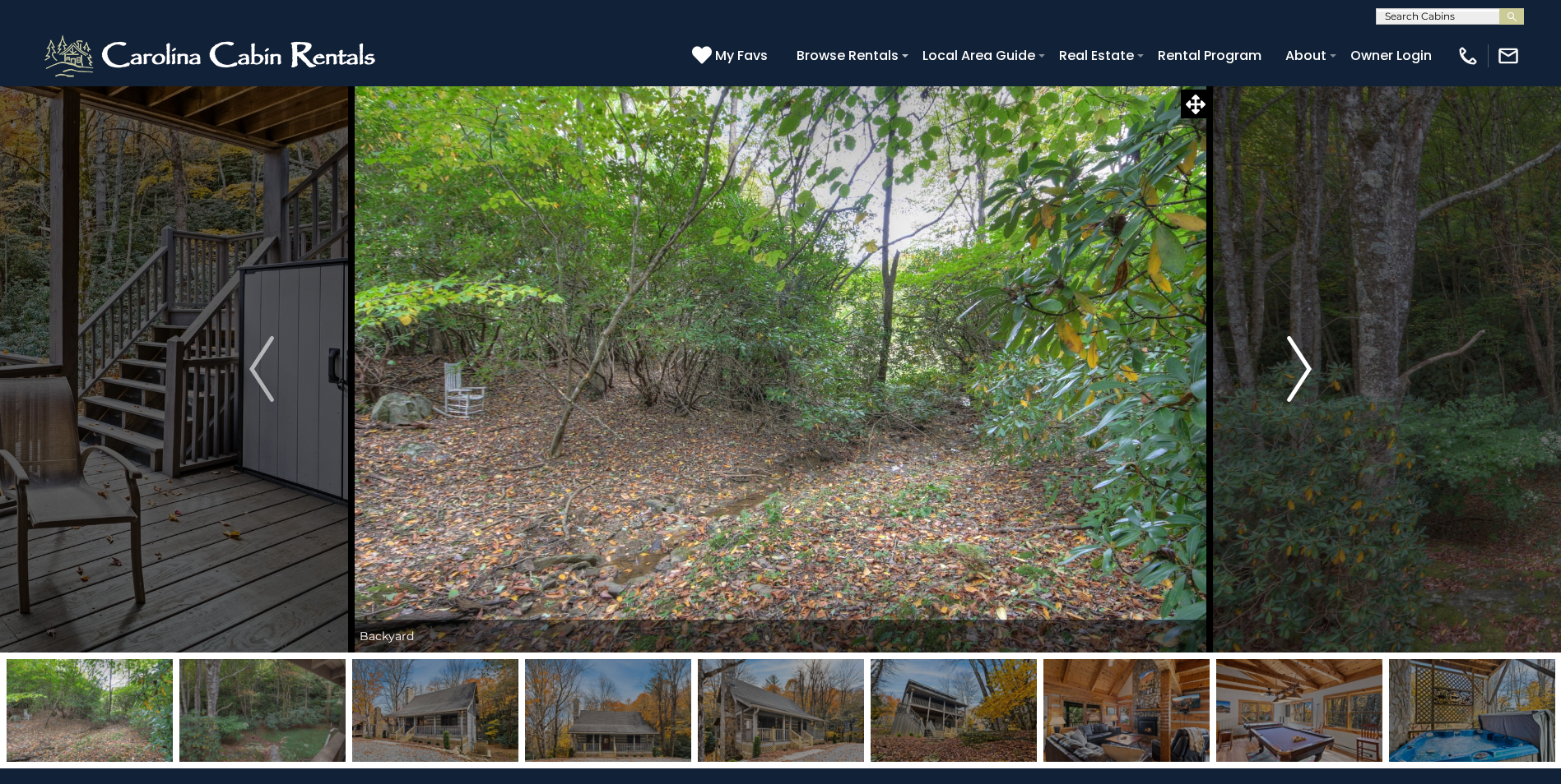
click at [1300, 370] on img "Next" at bounding box center [1298, 368] width 25 height 66
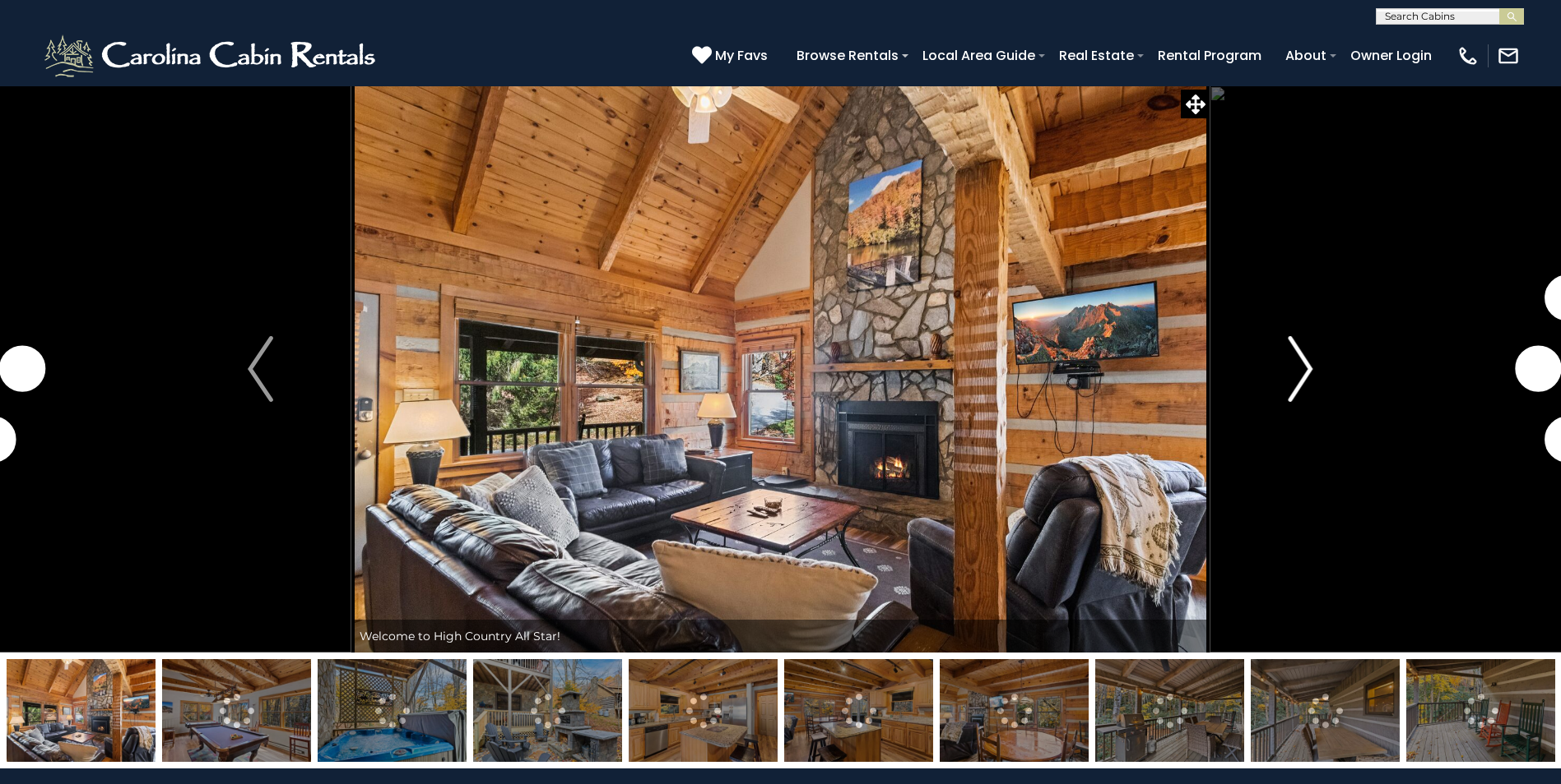
click at [1310, 376] on img "Next" at bounding box center [1299, 368] width 25 height 66
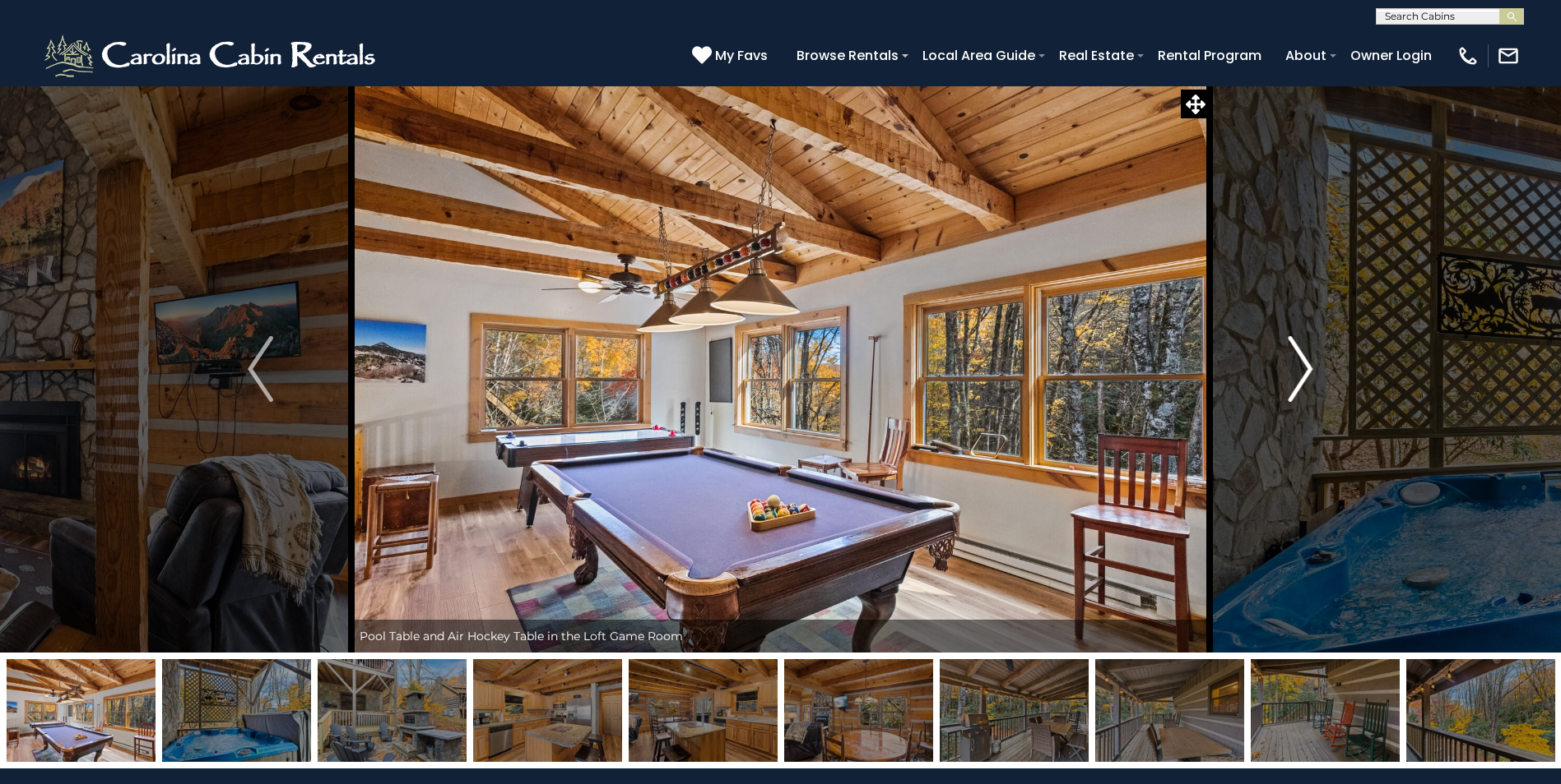
click at [1310, 376] on img "Next" at bounding box center [1299, 368] width 25 height 66
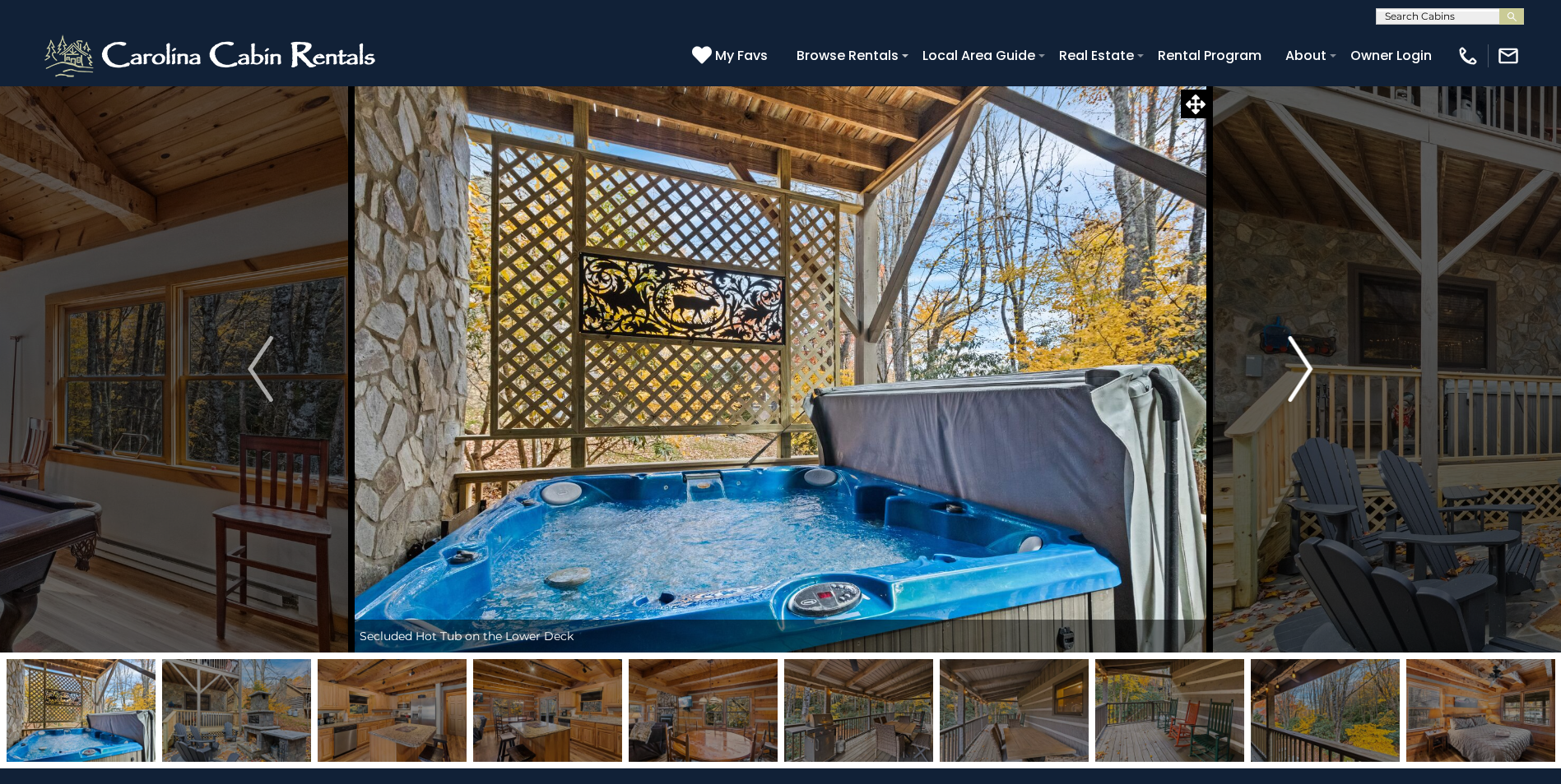
click at [1310, 376] on img "Next" at bounding box center [1299, 368] width 25 height 66
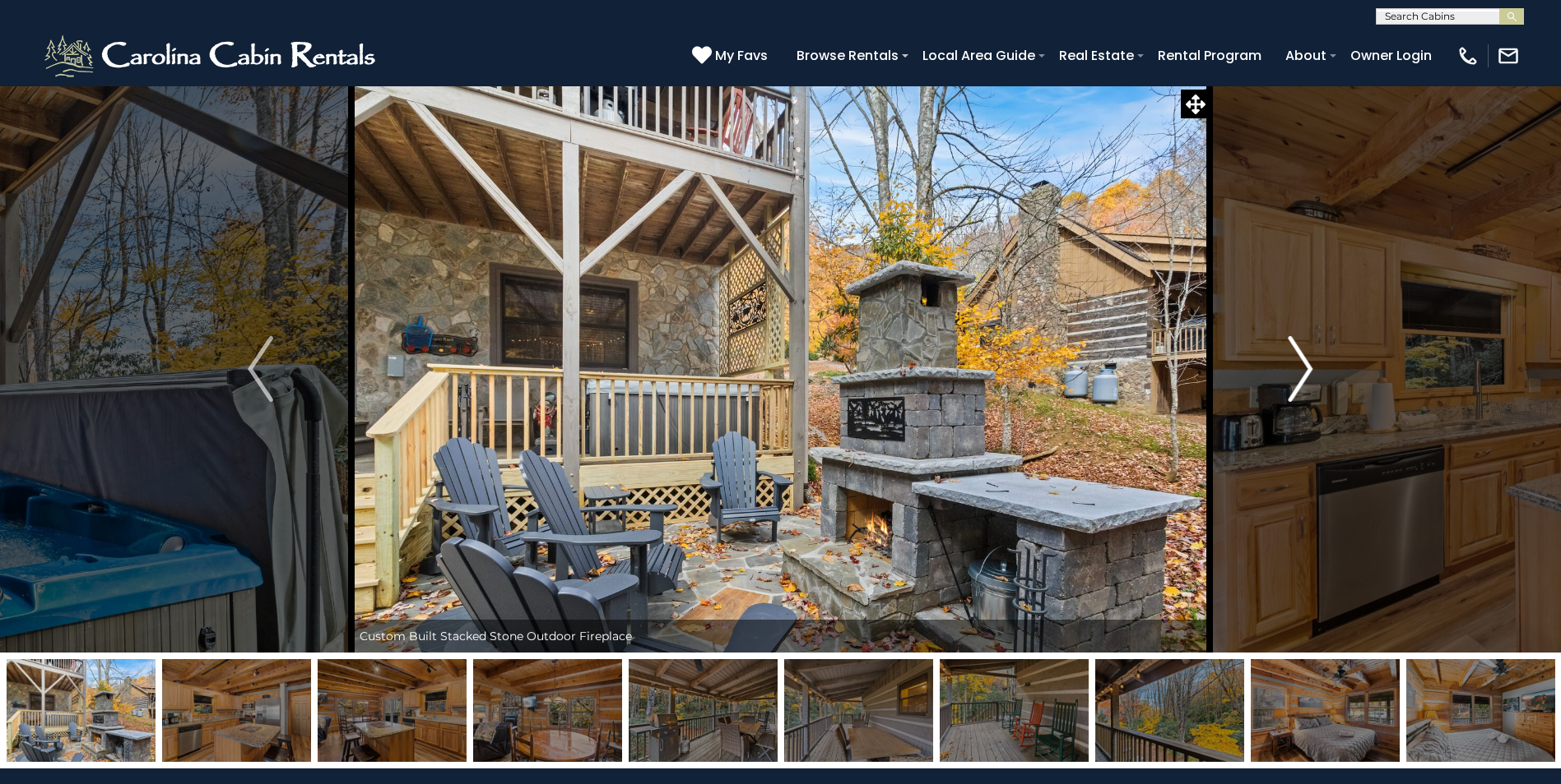
click at [1310, 375] on img "Next" at bounding box center [1299, 368] width 25 height 66
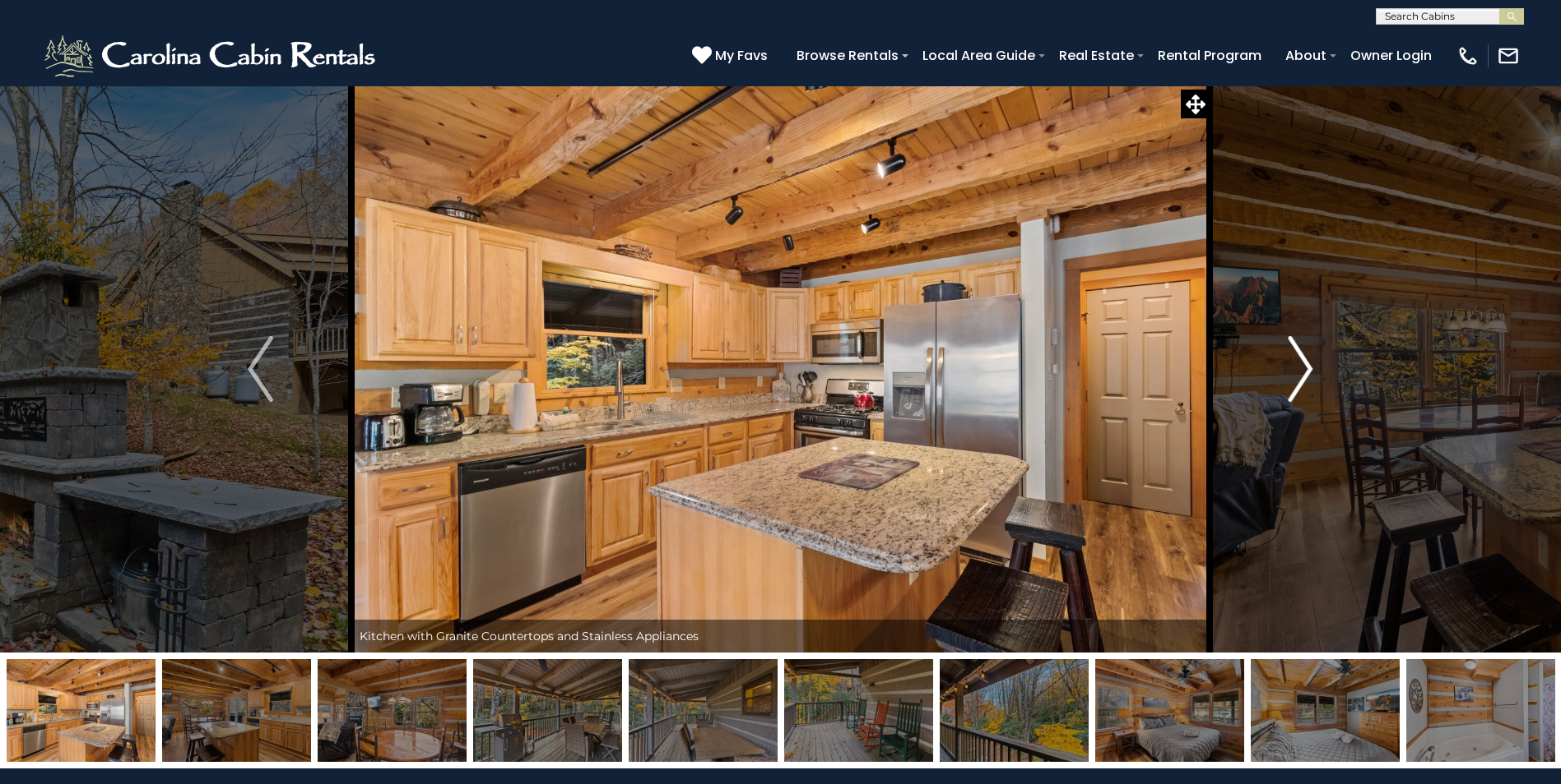
click at [1310, 375] on img "Next" at bounding box center [1299, 368] width 25 height 66
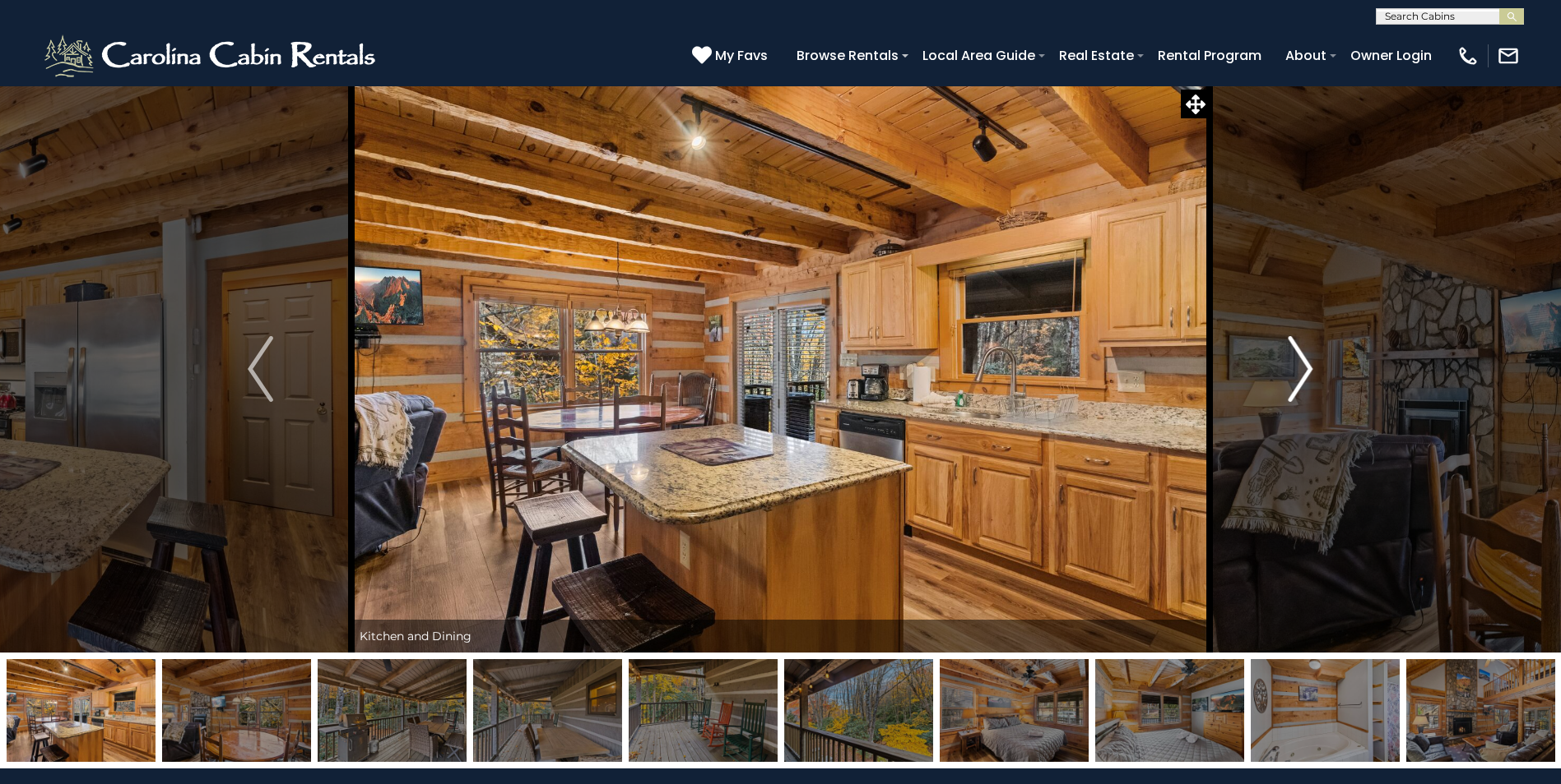
click at [1310, 375] on img "Next" at bounding box center [1299, 368] width 25 height 66
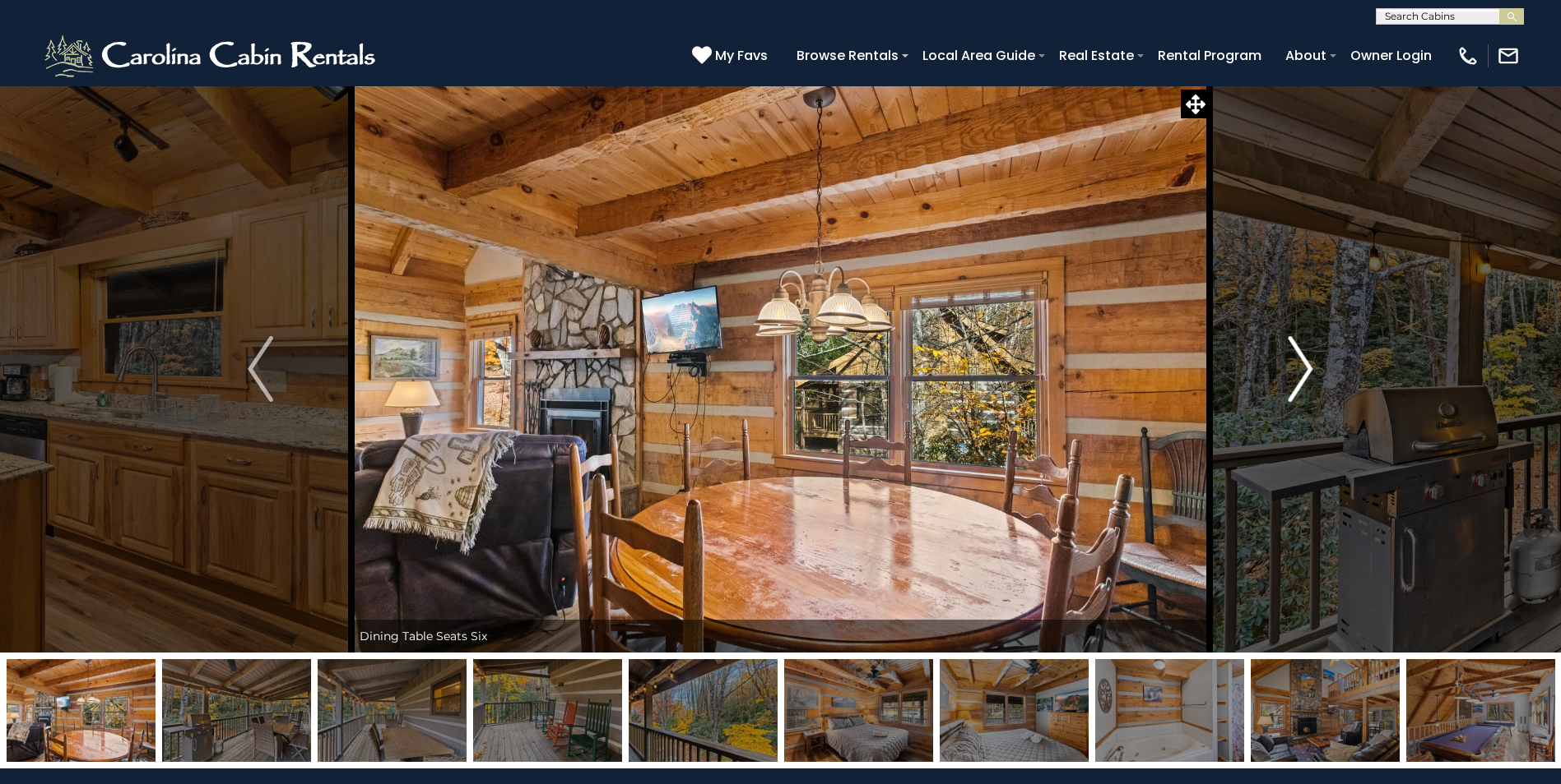
click at [1310, 375] on img "Next" at bounding box center [1299, 368] width 25 height 66
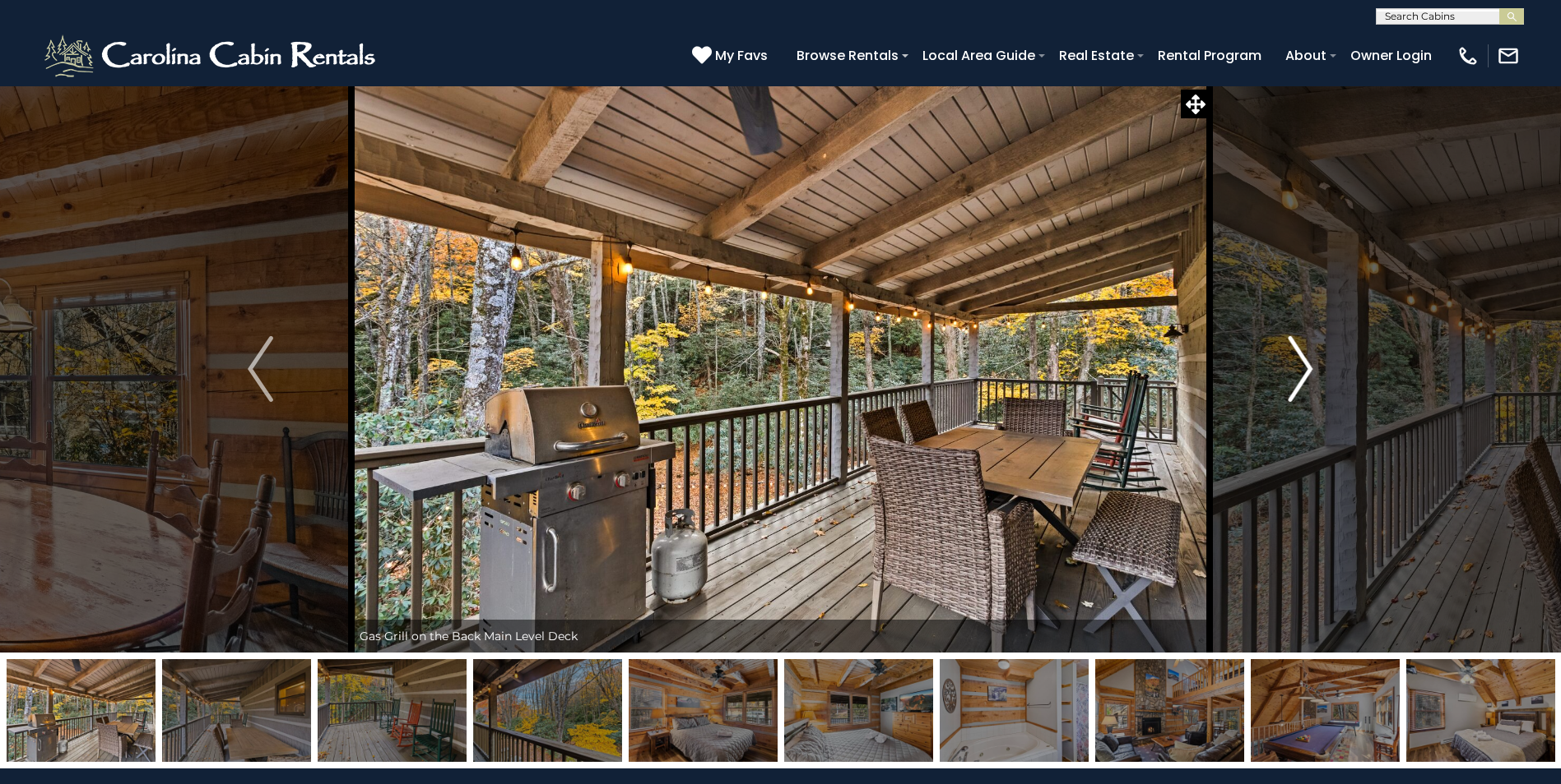
click at [1310, 375] on img "Next" at bounding box center [1299, 368] width 25 height 66
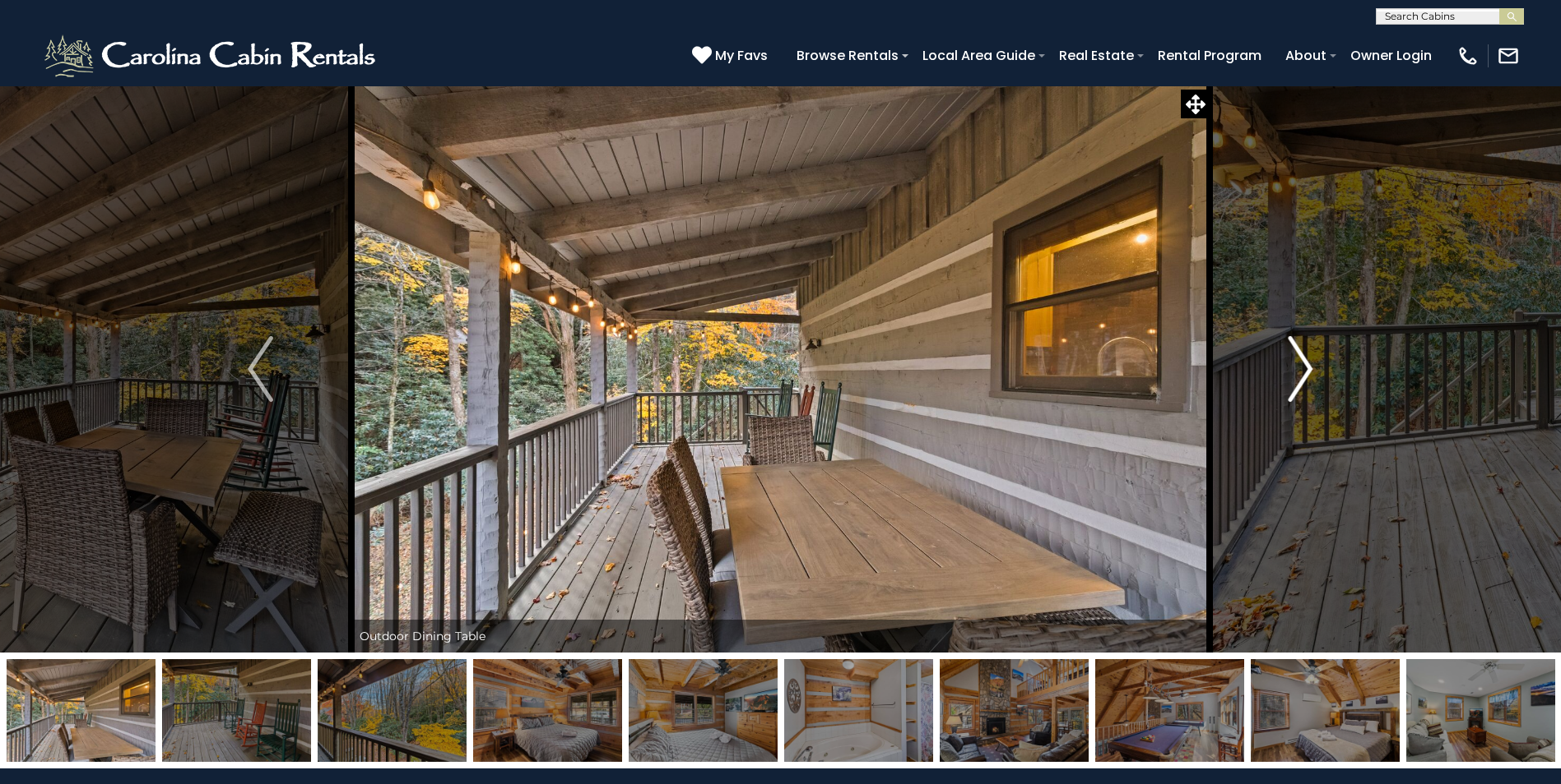
click at [1310, 375] on img "Next" at bounding box center [1299, 368] width 25 height 66
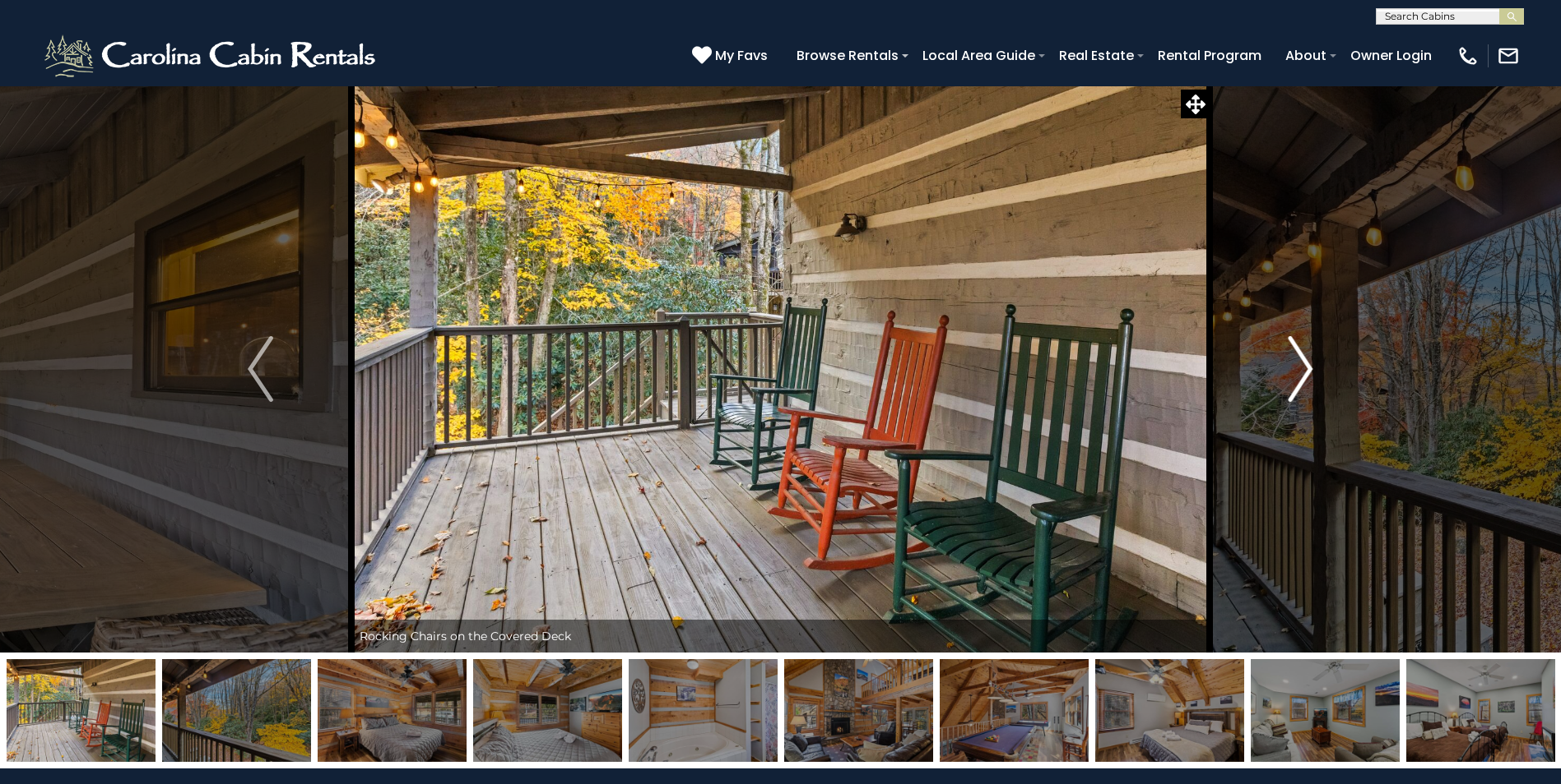
click at [1310, 375] on img "Next" at bounding box center [1299, 368] width 25 height 66
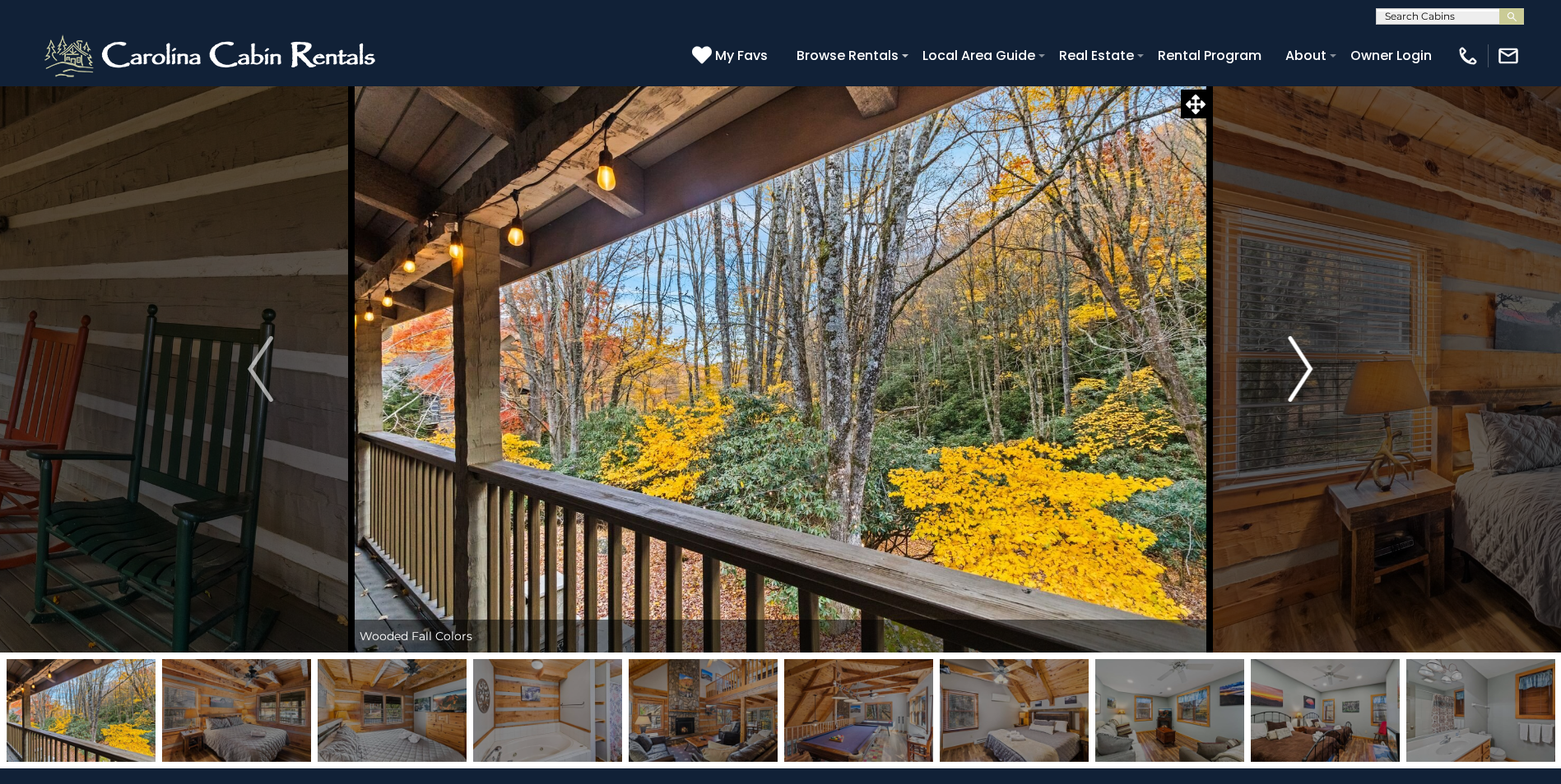
click at [1310, 375] on img "Next" at bounding box center [1299, 368] width 25 height 66
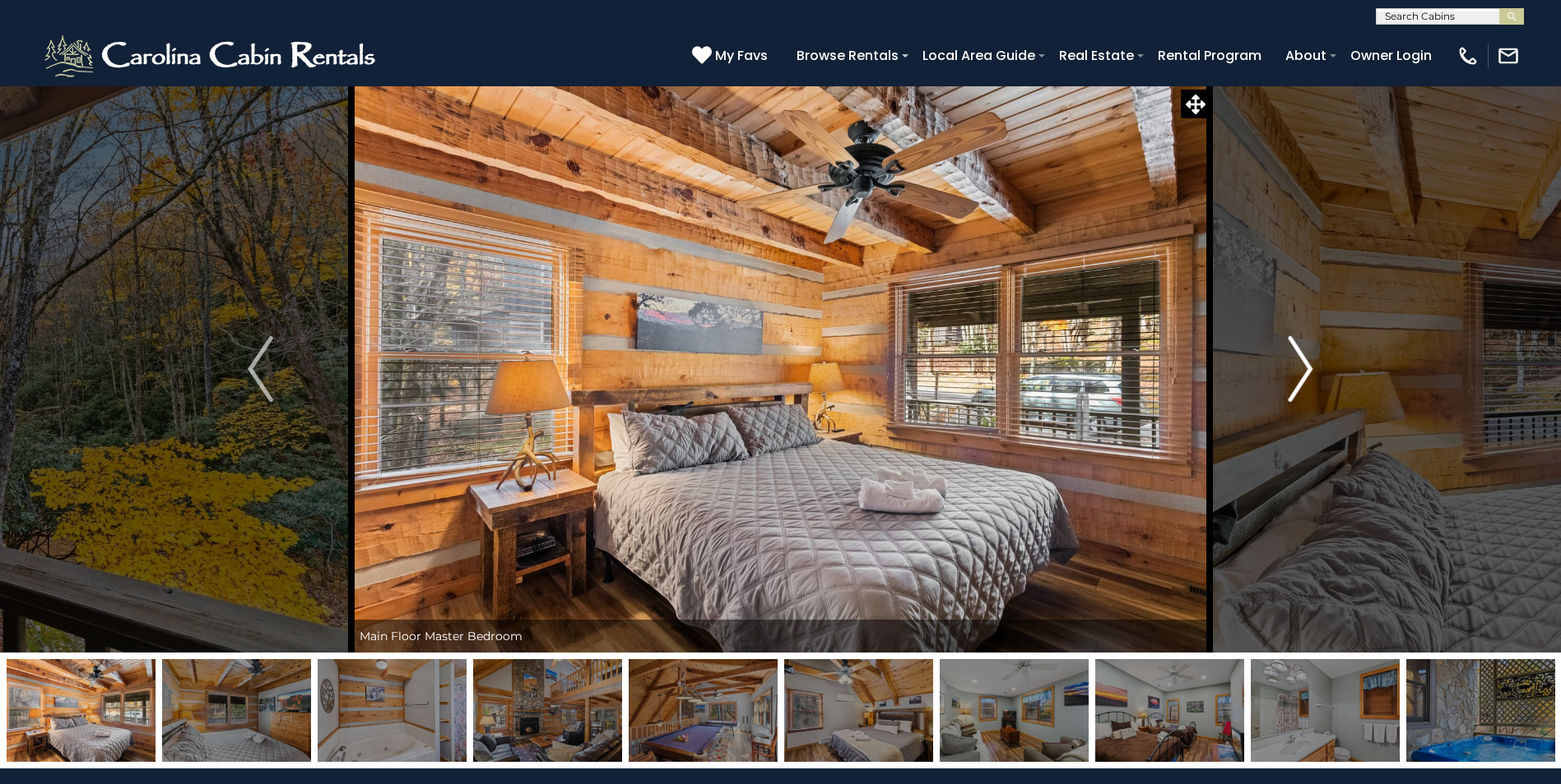
click at [1310, 375] on img "Next" at bounding box center [1299, 368] width 25 height 66
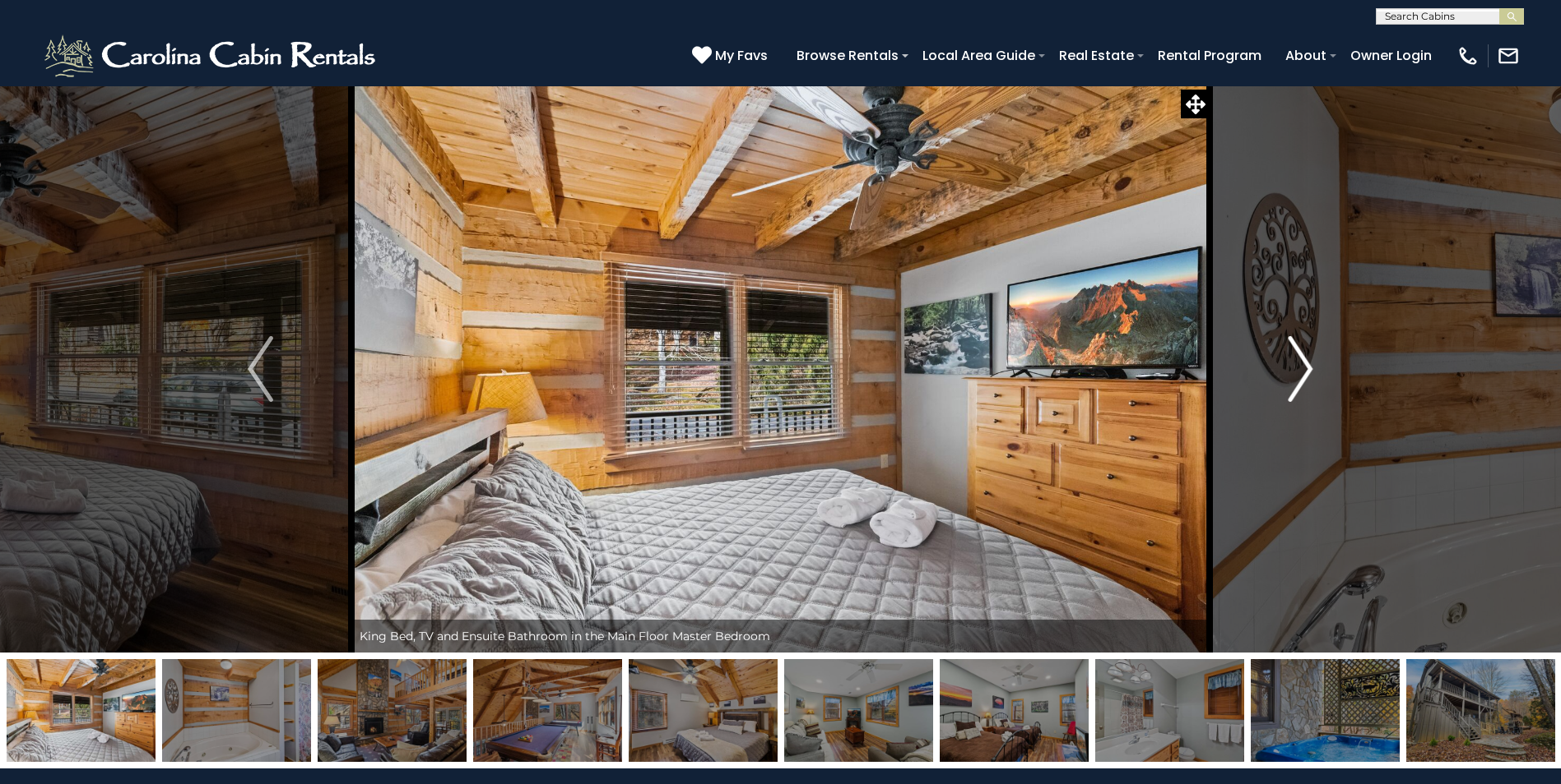
click at [1305, 385] on img "Next" at bounding box center [1299, 368] width 25 height 66
